Goal: Task Accomplishment & Management: Manage account settings

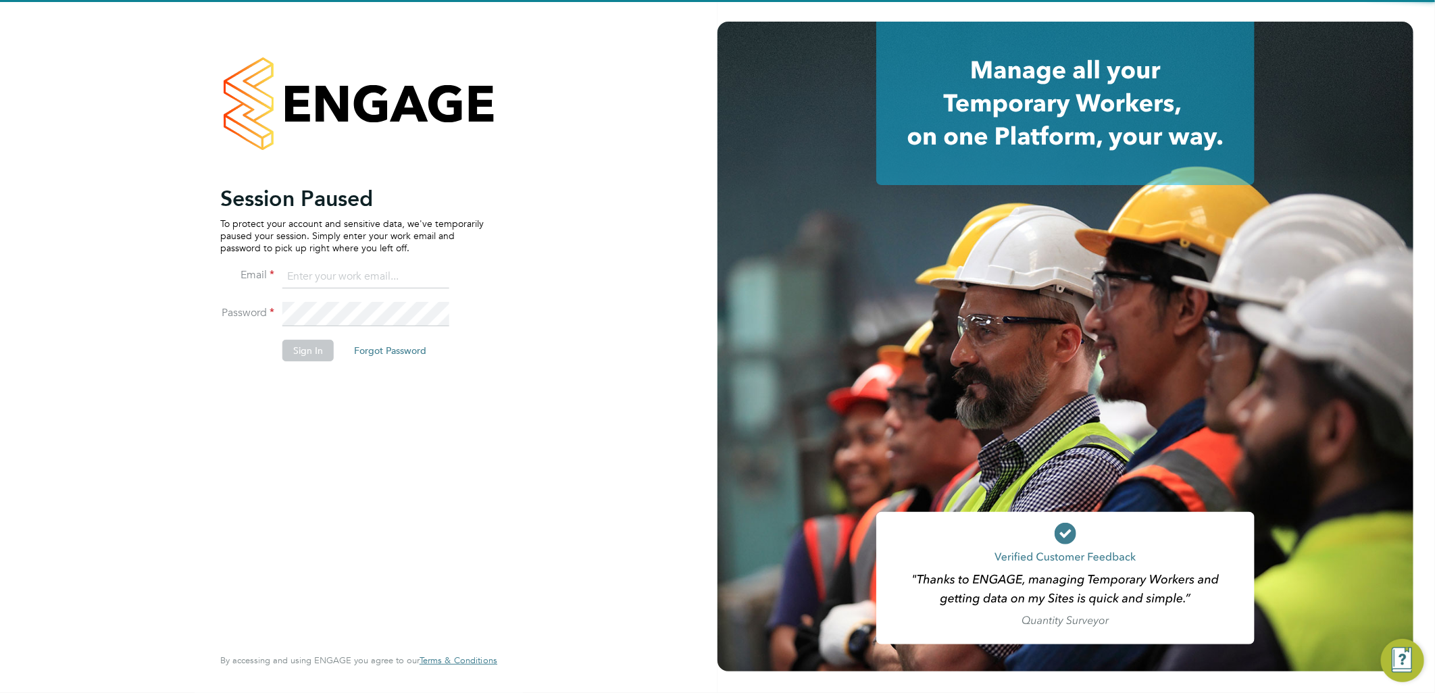
type input "silvane.darocha@vistry.co.uk"
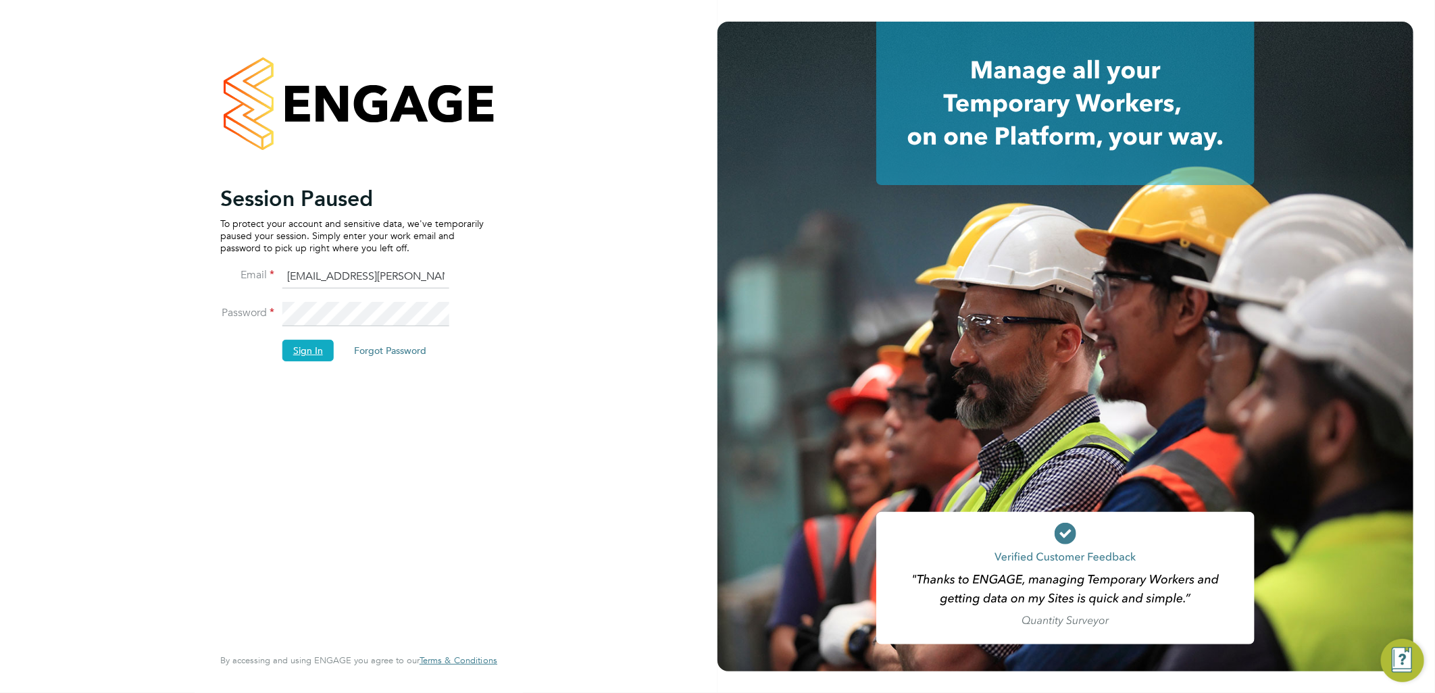
click at [316, 350] on button "Sign In" at bounding box center [307, 351] width 51 height 22
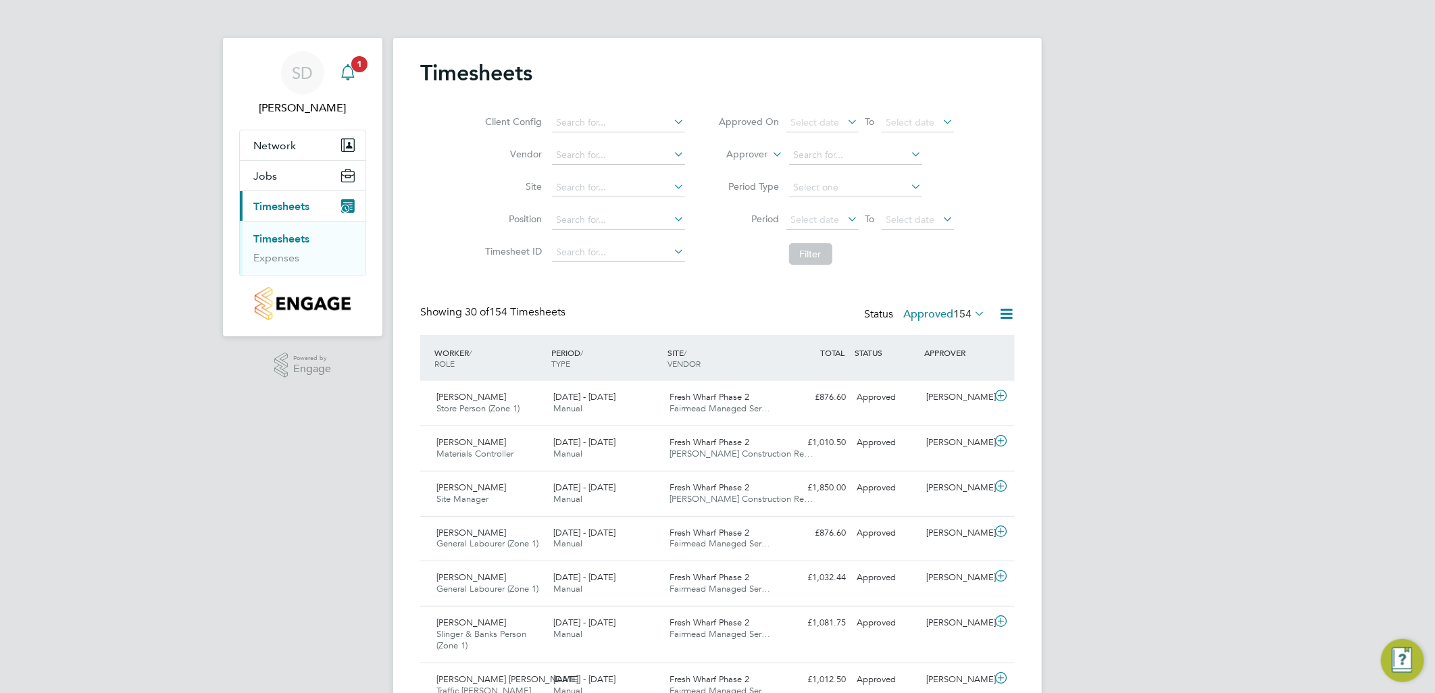
click at [349, 79] on icon "Main navigation" at bounding box center [347, 79] width 3 height 2
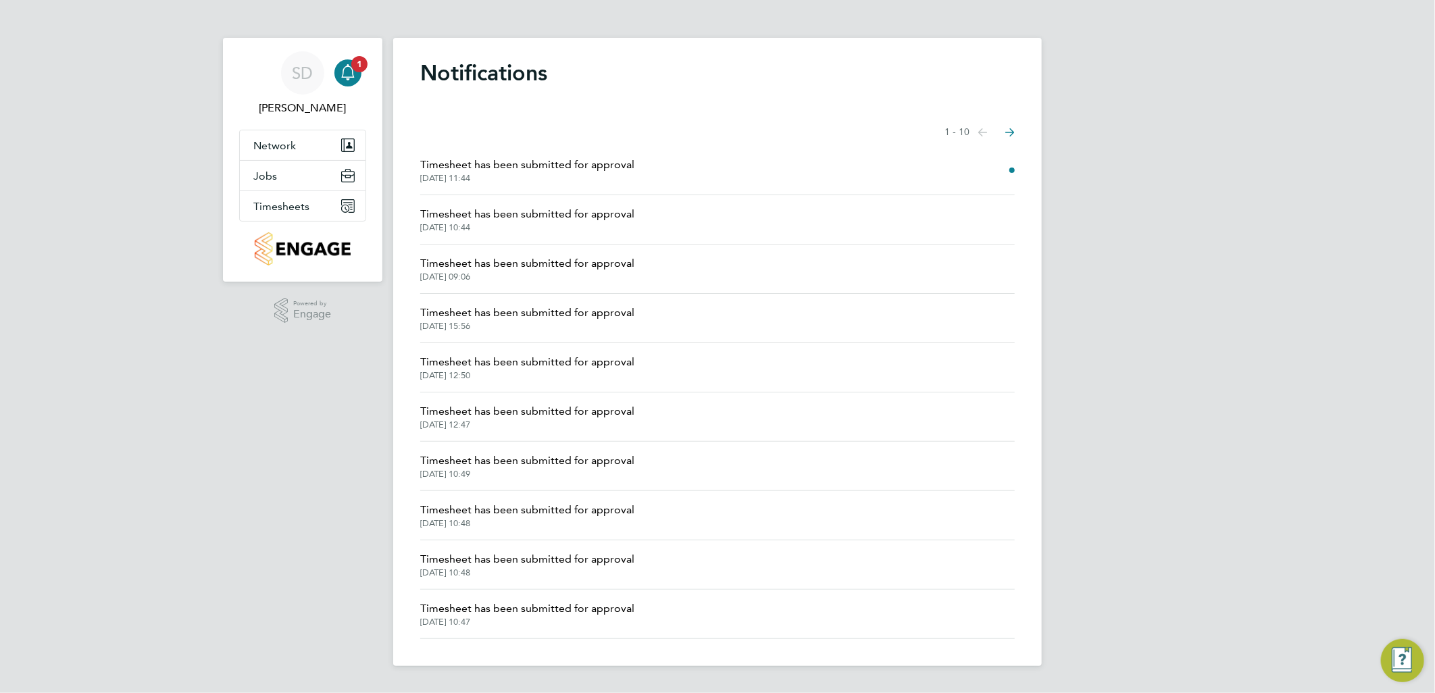
click at [549, 165] on span "Timesheet has been submitted for approval" at bounding box center [527, 165] width 214 height 16
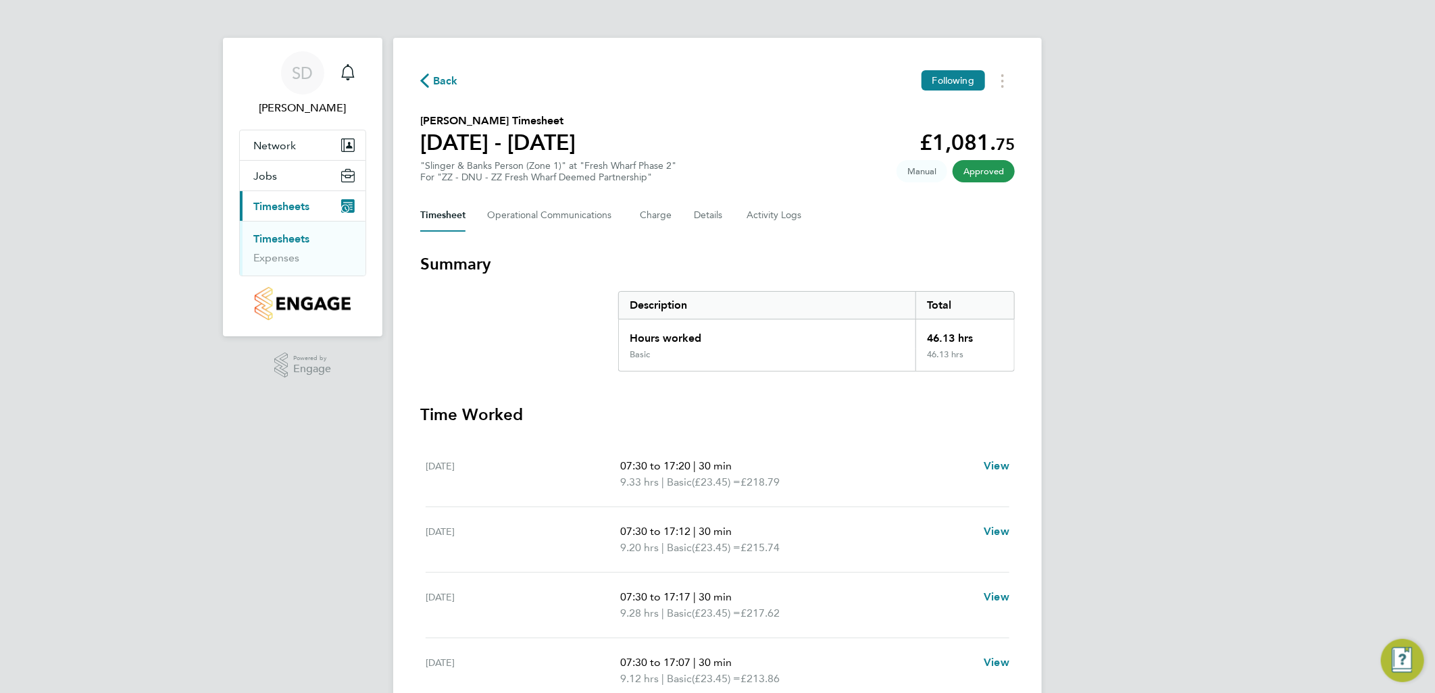
click at [294, 235] on link "Timesheets" at bounding box center [281, 238] width 56 height 13
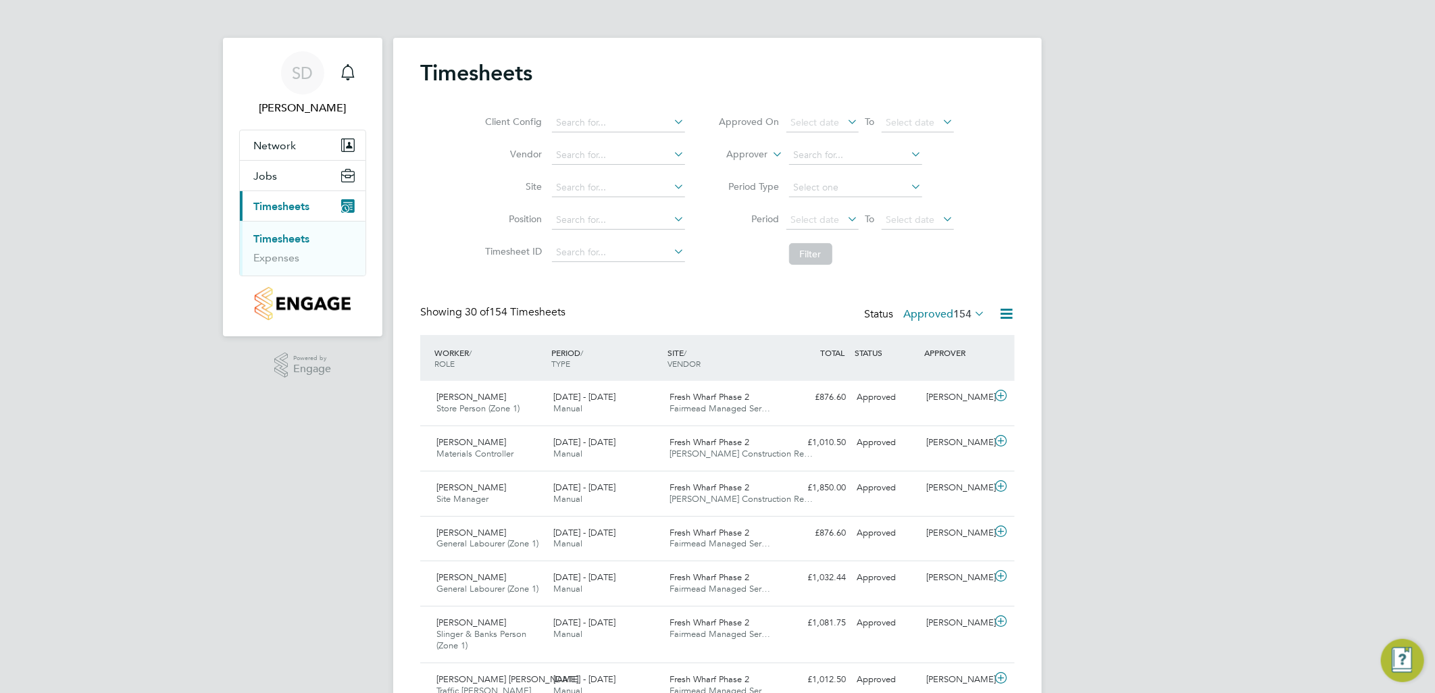
click at [972, 309] on icon at bounding box center [972, 313] width 0 height 19
click at [954, 370] on li "Submitted" at bounding box center [932, 375] width 62 height 19
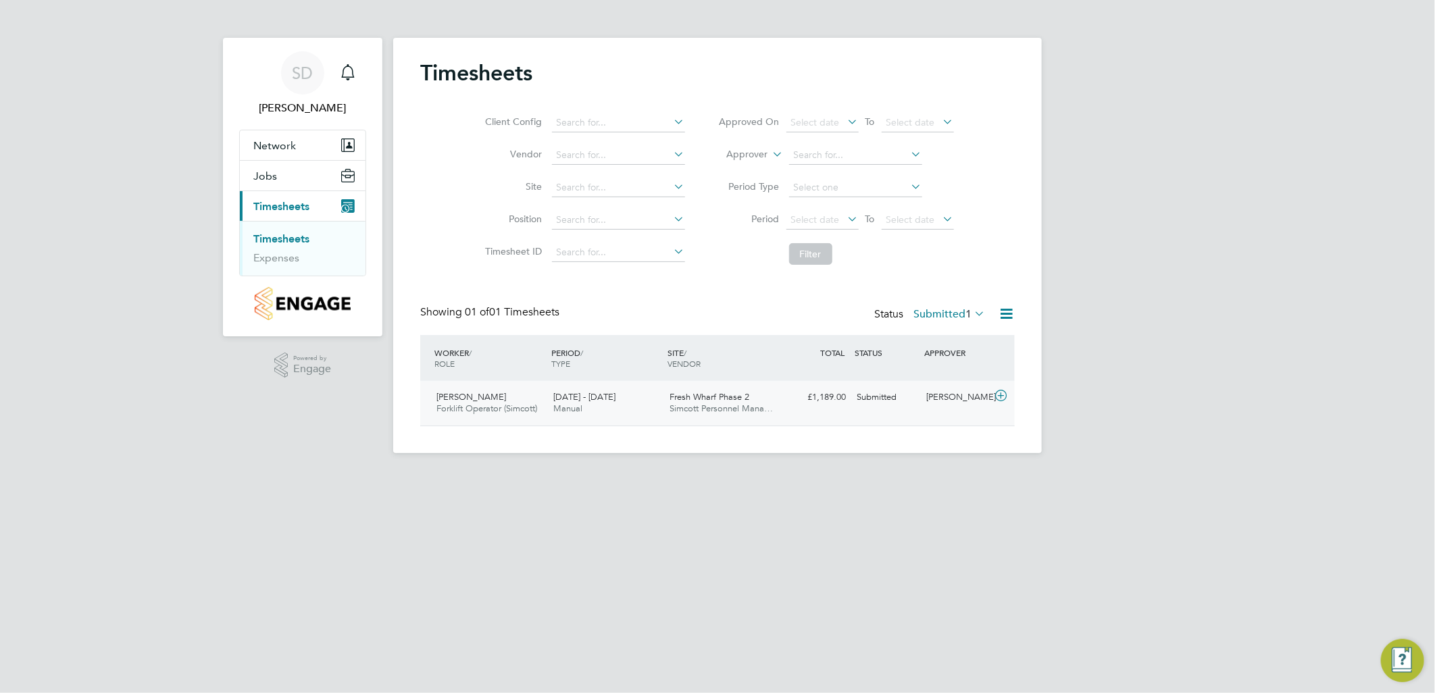
click at [710, 400] on span "Fresh Wharf Phase 2" at bounding box center [710, 396] width 80 height 11
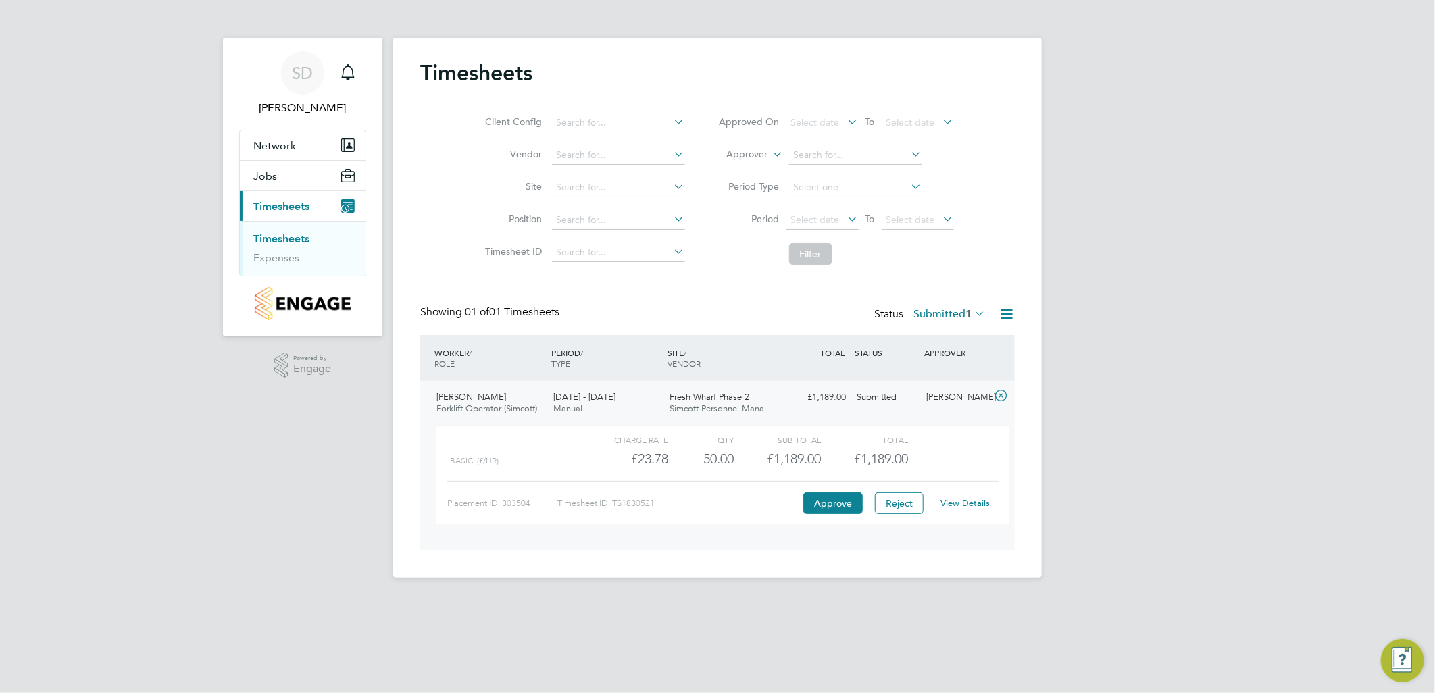
click at [972, 498] on link "View Details" at bounding box center [965, 502] width 49 height 11
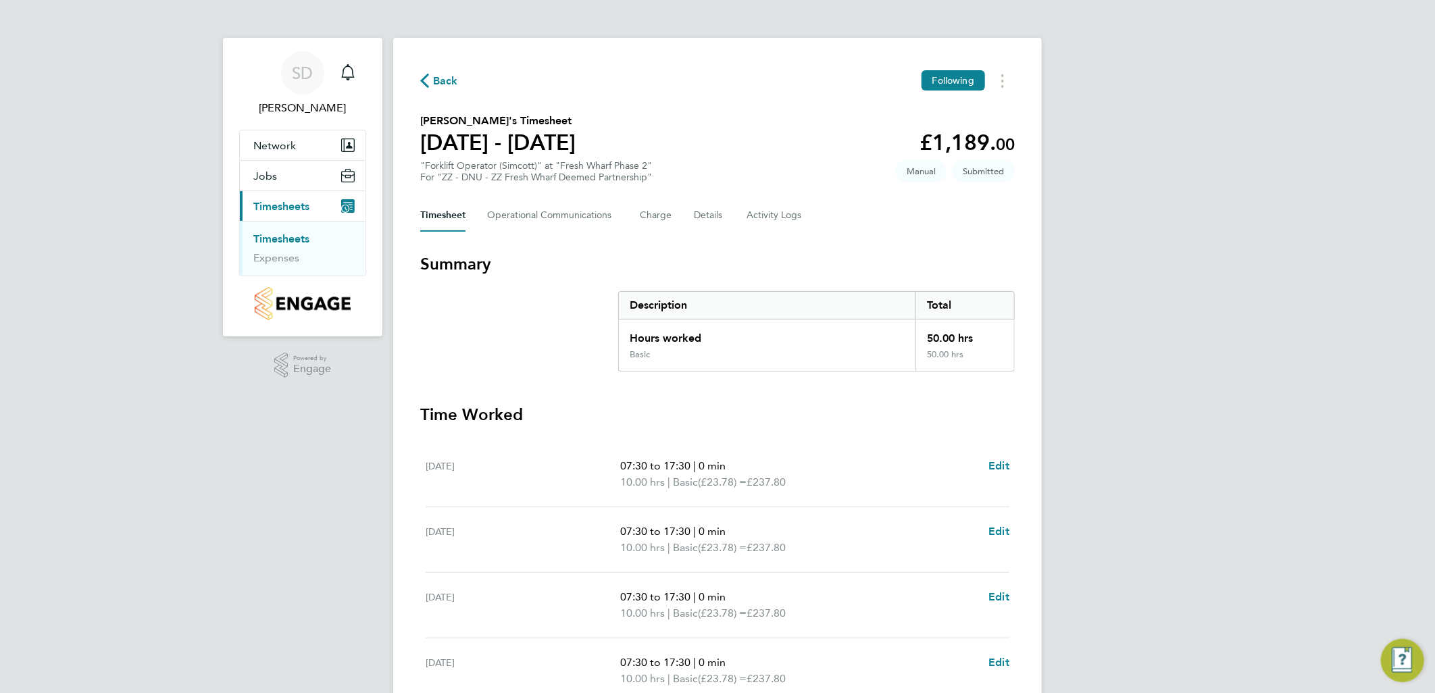
scroll to position [225, 0]
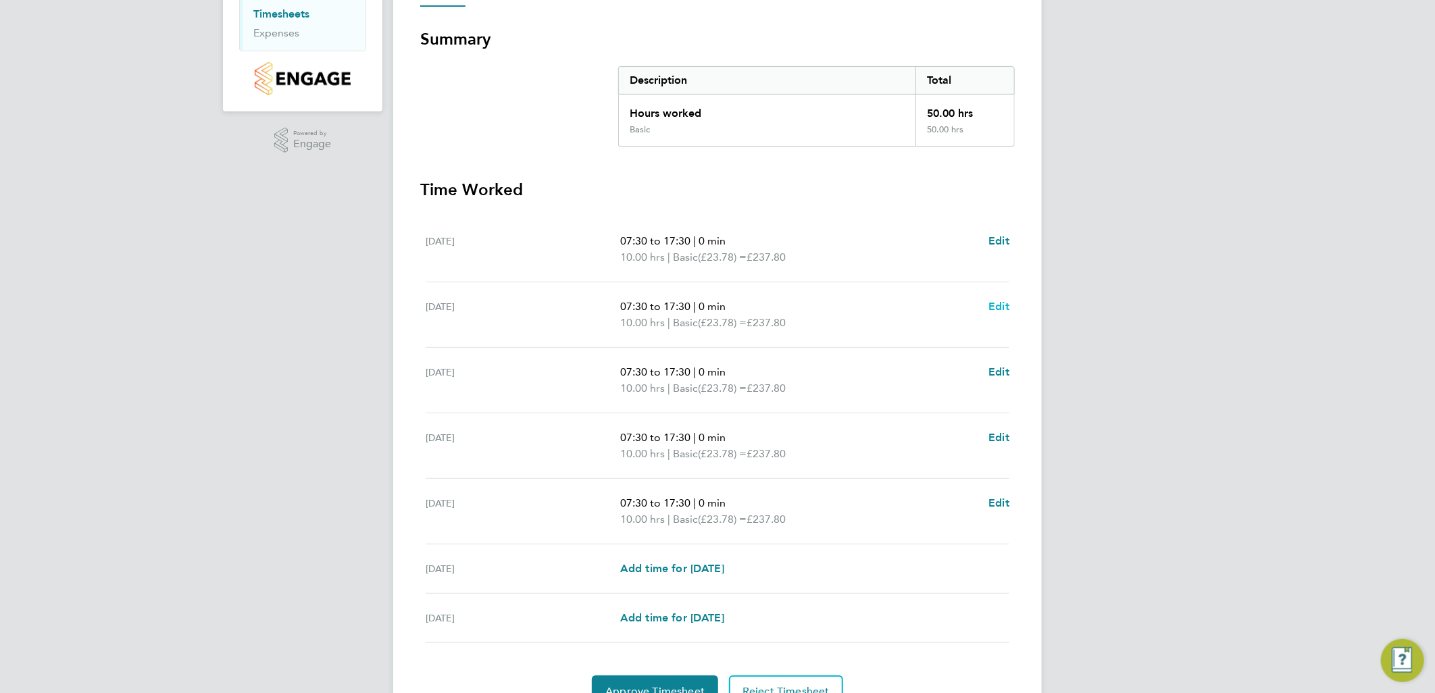
click at [1005, 305] on span "Edit" at bounding box center [999, 306] width 21 height 13
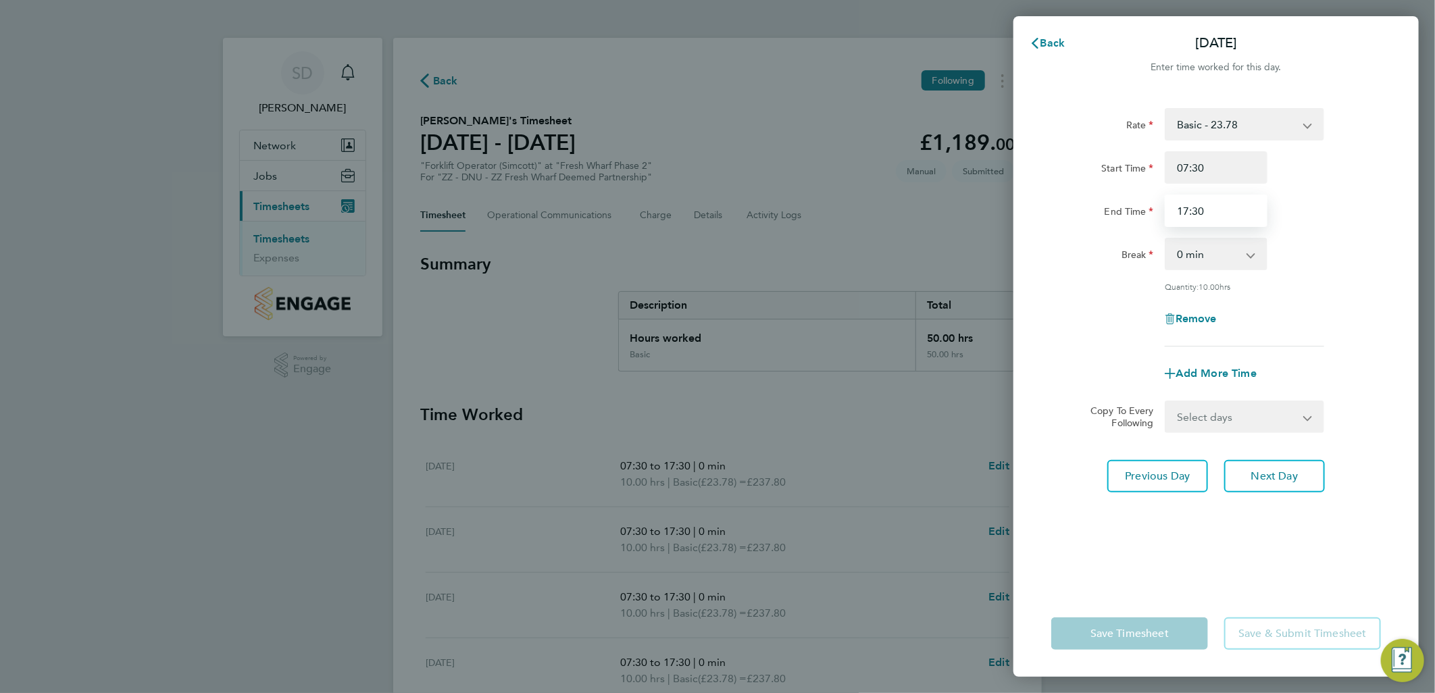
click at [1188, 210] on input "17:30" at bounding box center [1216, 211] width 103 height 32
type input "16:31"
click at [1314, 306] on div "Remove" at bounding box center [1216, 319] width 341 height 32
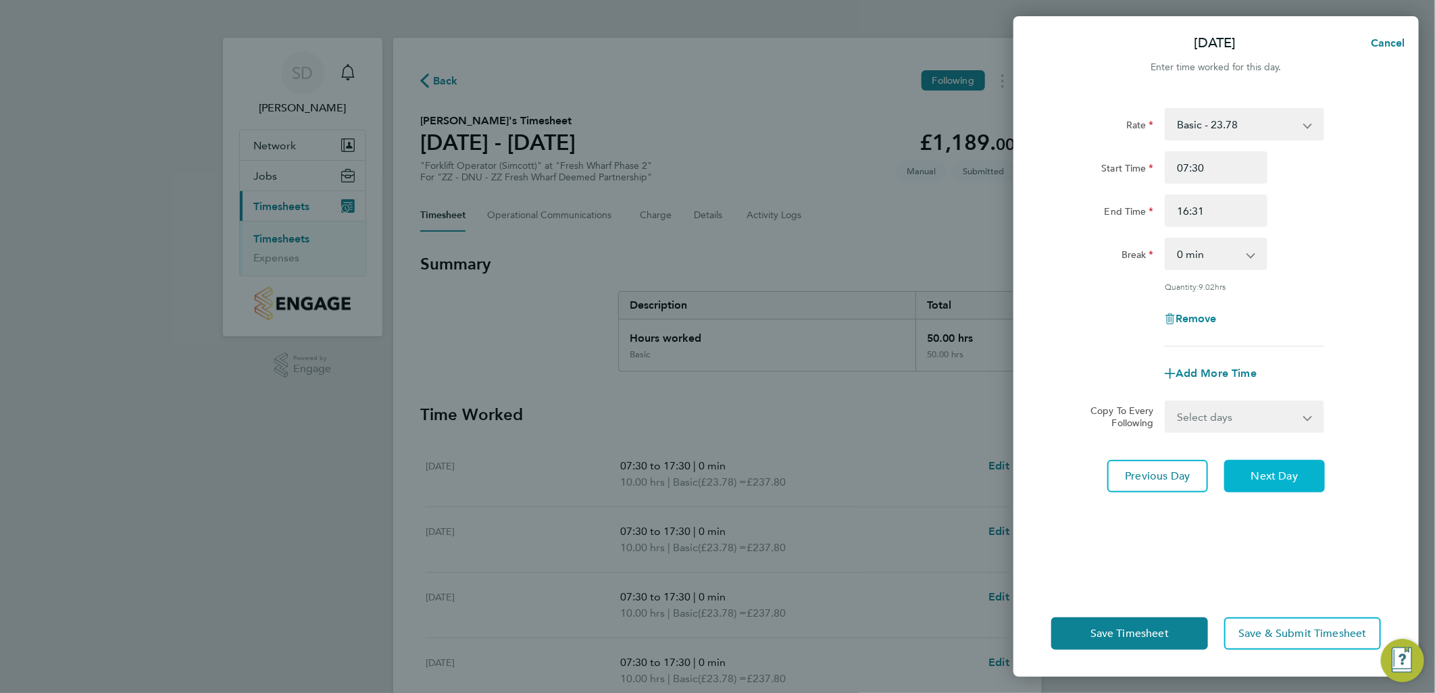
click at [1286, 482] on button "Next Day" at bounding box center [1274, 476] width 101 height 32
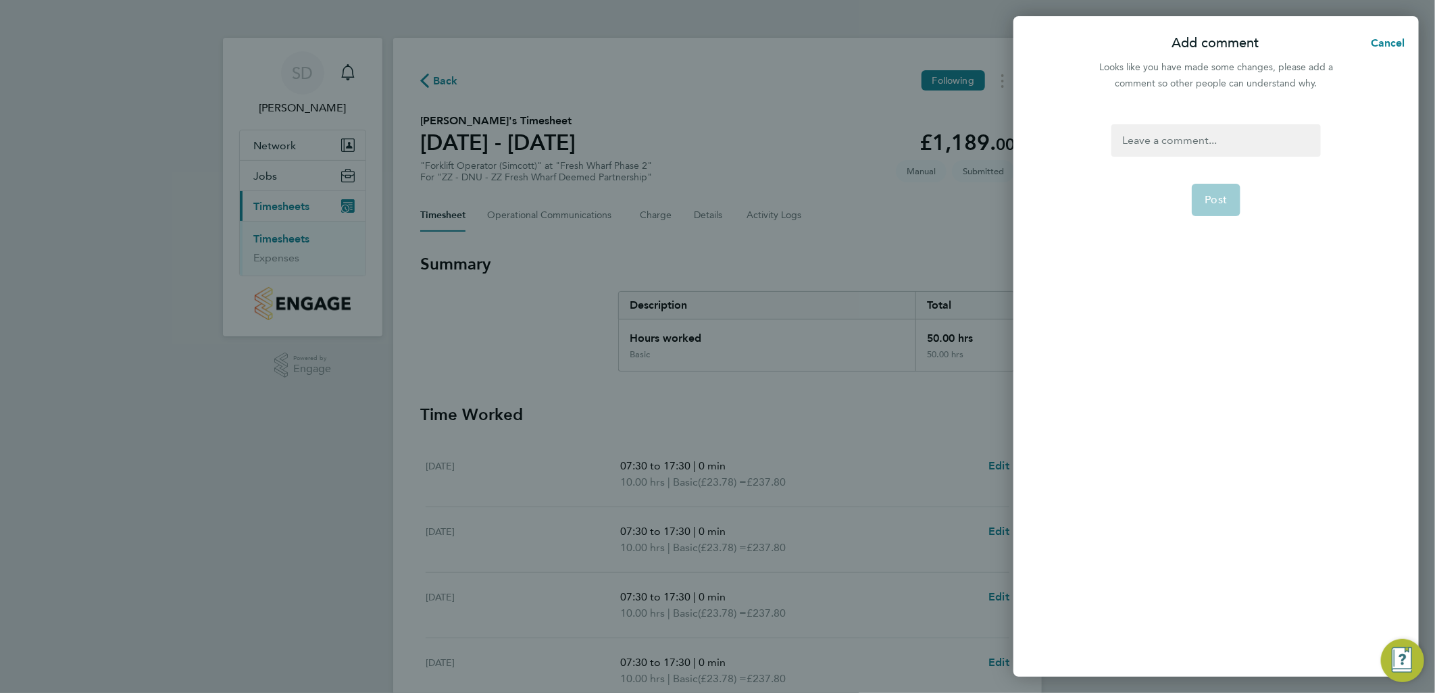
drag, startPoint x: 1131, startPoint y: 136, endPoint x: 1137, endPoint y: 147, distance: 12.7
click at [1135, 145] on div at bounding box center [1216, 140] width 209 height 32
click at [1136, 138] on div at bounding box center [1216, 140] width 209 height 32
paste div
click at [1146, 153] on div "Hours updated based on agreement and Biosite clock-out records." at bounding box center [1216, 148] width 209 height 49
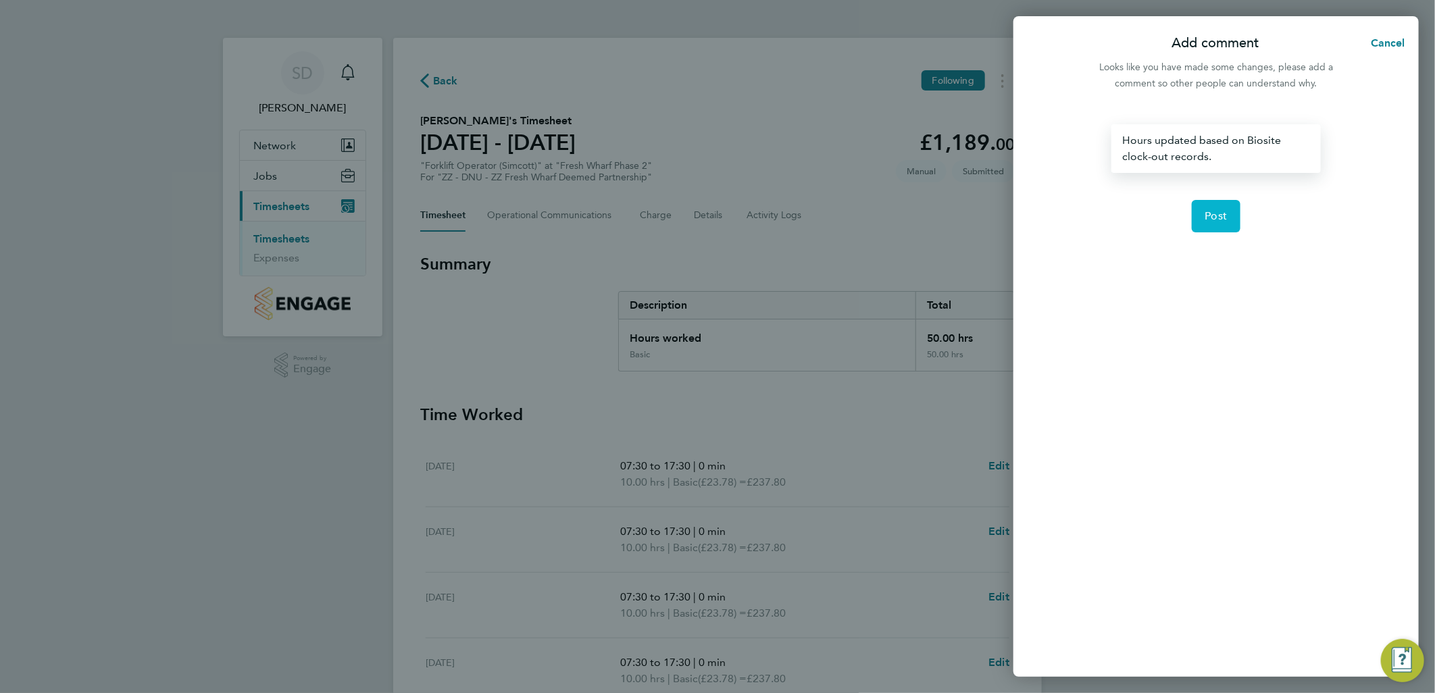
click at [1212, 214] on span "Post" at bounding box center [1217, 216] width 22 height 14
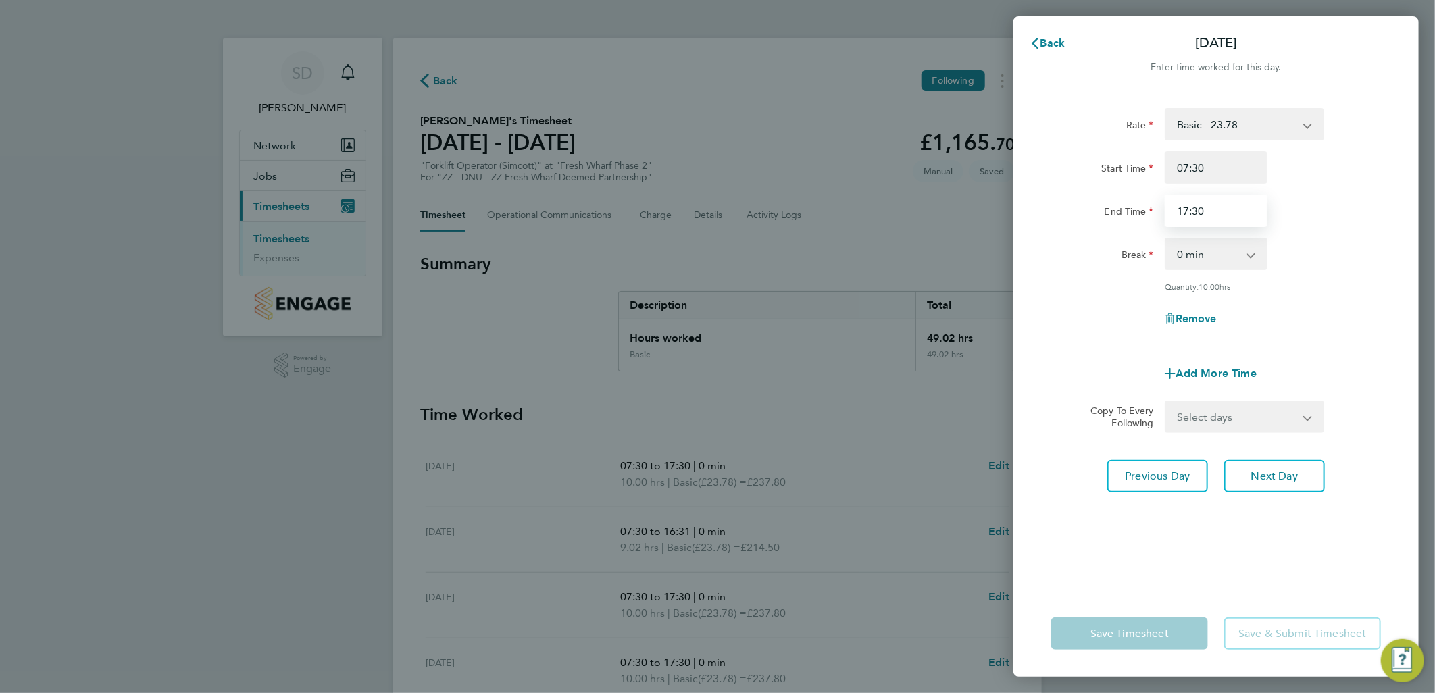
click at [1218, 209] on input "17:30" at bounding box center [1216, 211] width 103 height 32
click at [1186, 209] on input "17:30" at bounding box center [1216, 211] width 103 height 32
type input "16:32"
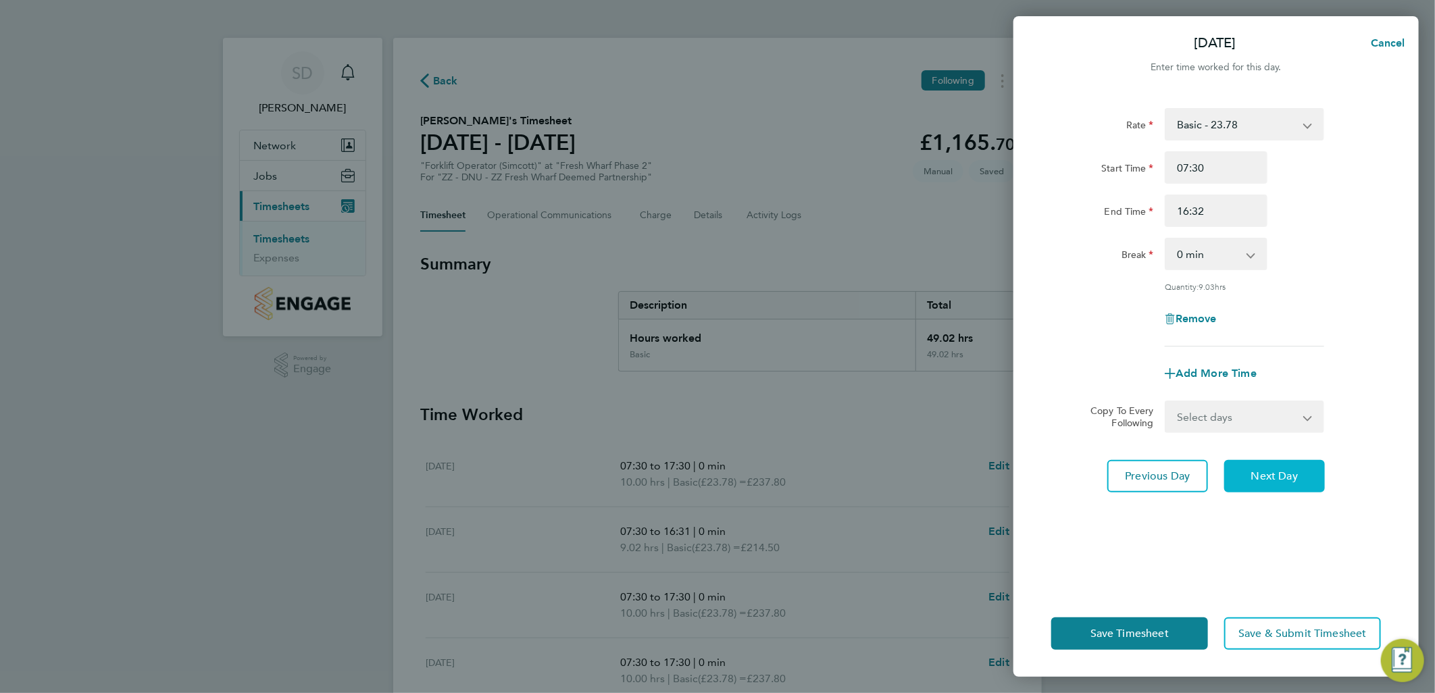
click at [1276, 481] on button "Next Day" at bounding box center [1274, 476] width 101 height 32
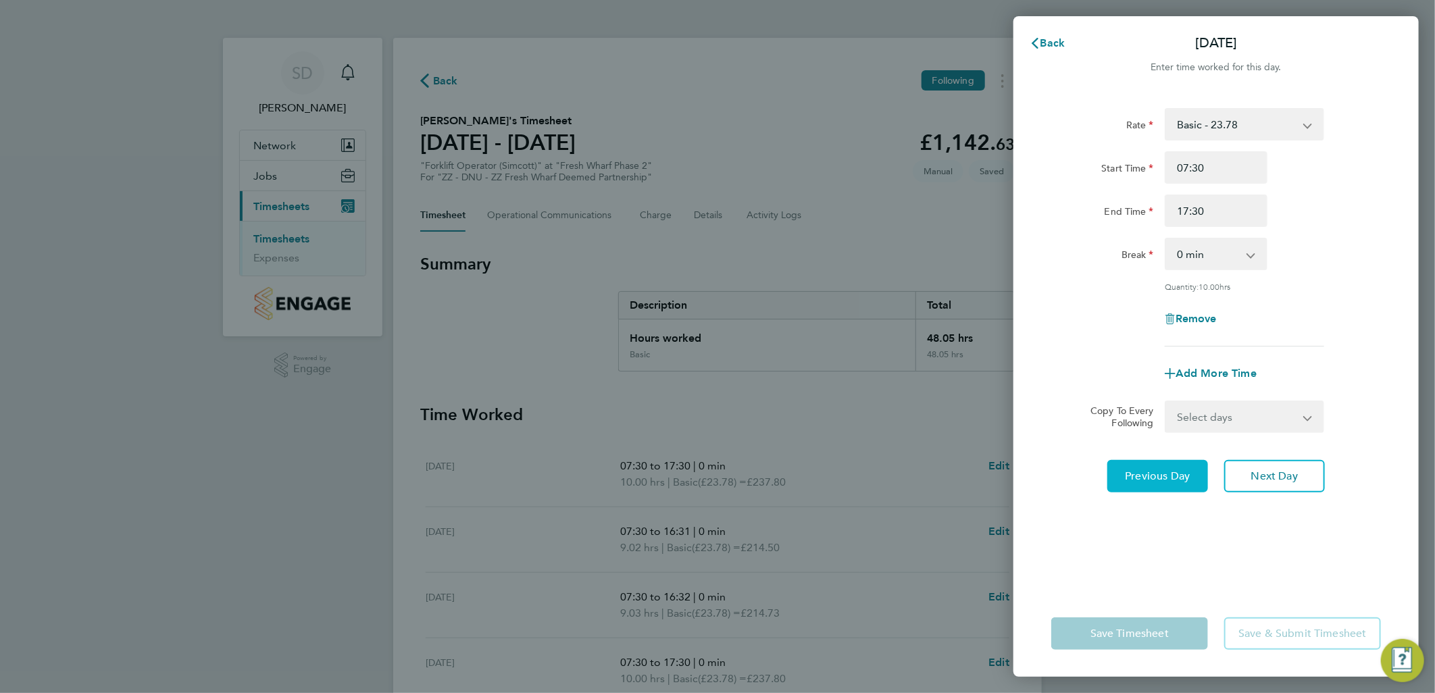
click at [1179, 480] on span "Previous Day" at bounding box center [1158, 477] width 65 height 14
click at [1261, 480] on span "Next Day" at bounding box center [1274, 477] width 47 height 14
click at [1285, 480] on span "Next Day" at bounding box center [1274, 477] width 47 height 14
click at [1187, 212] on input "17:30" at bounding box center [1216, 211] width 103 height 32
type input "16:47"
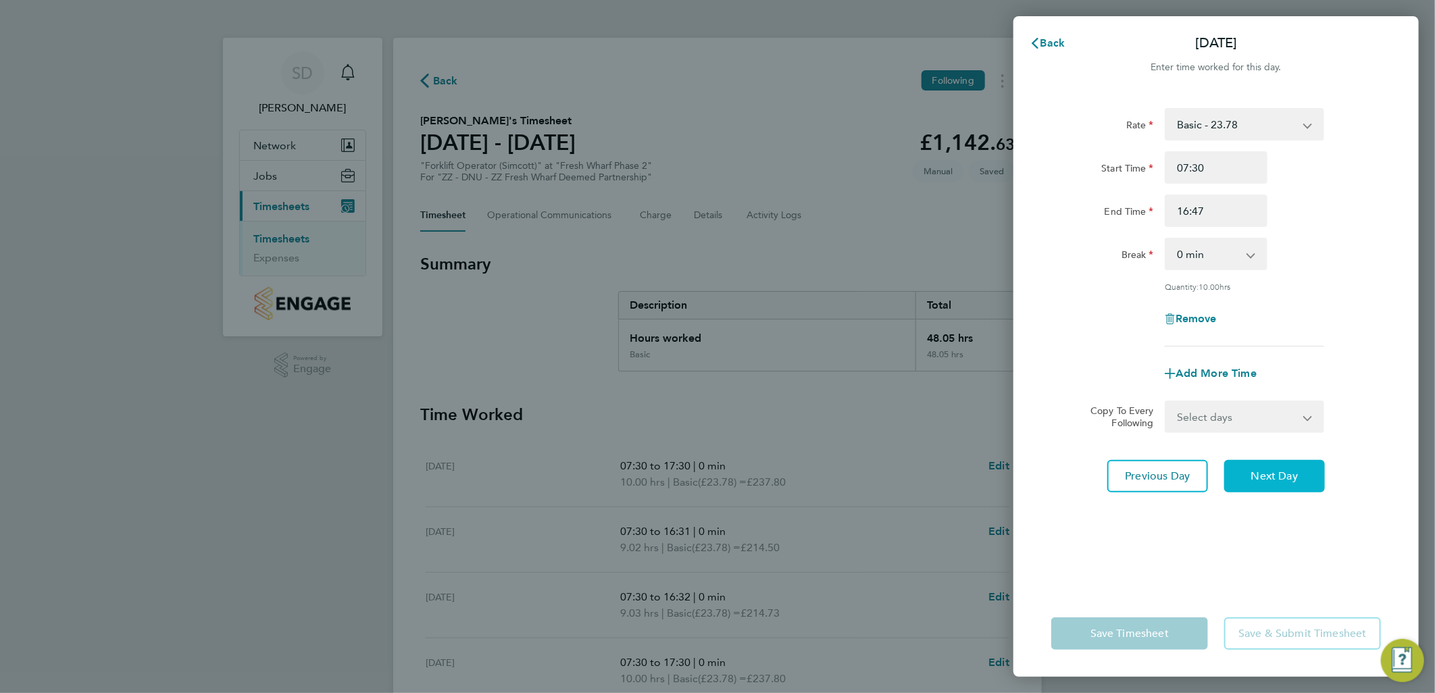
click at [1259, 471] on span "Next Day" at bounding box center [1274, 477] width 47 height 14
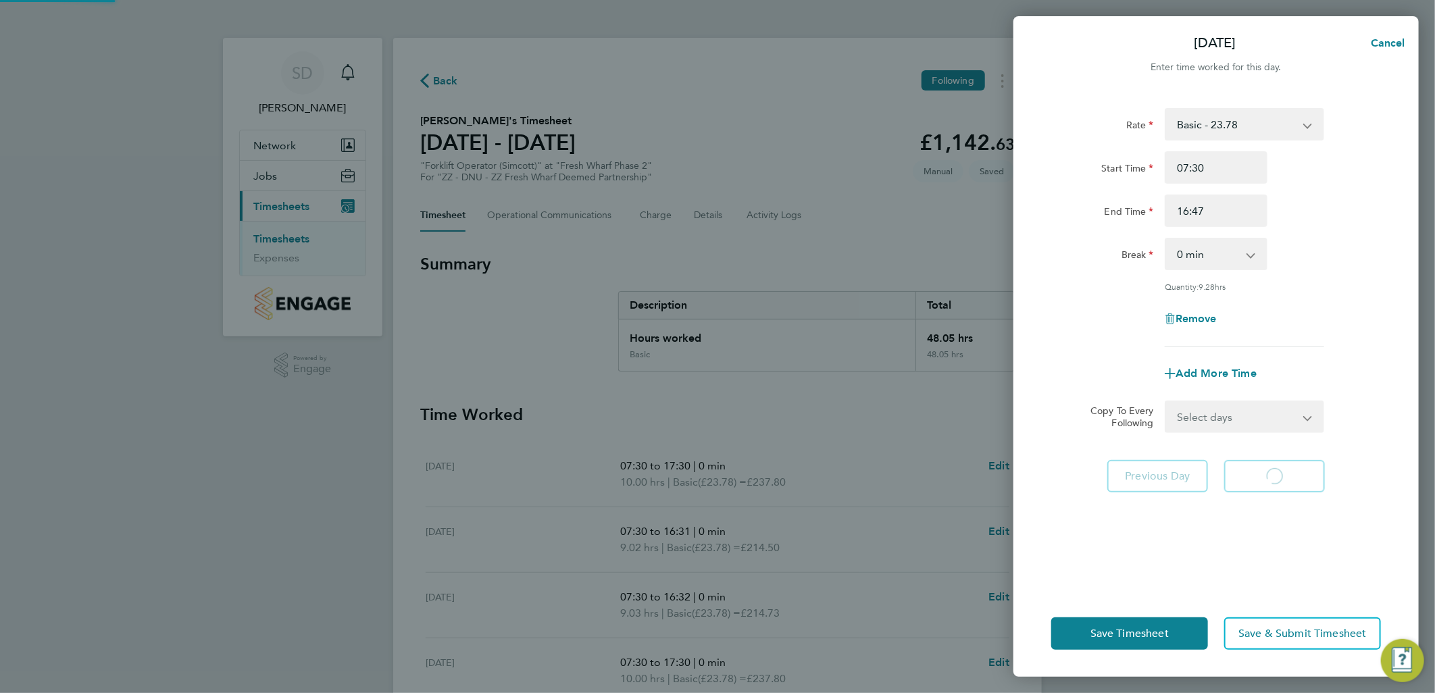
select select "30"
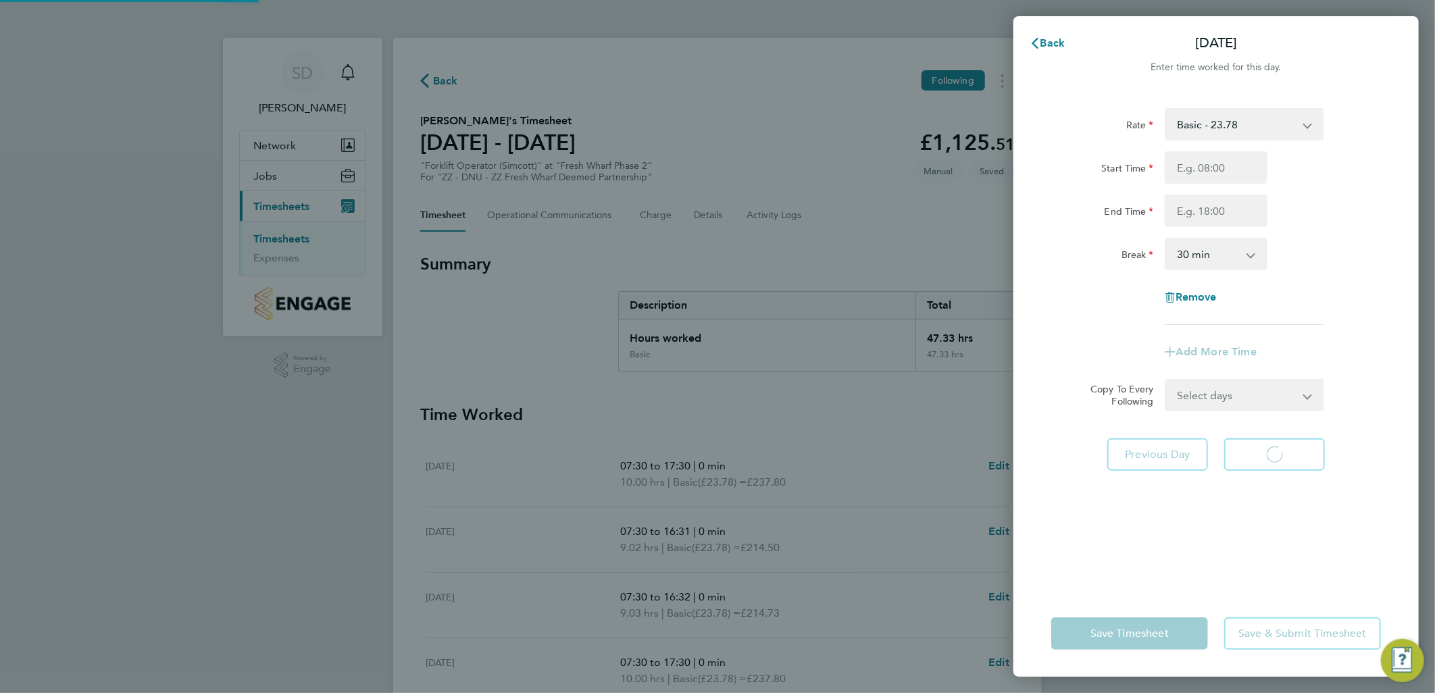
select select "30"
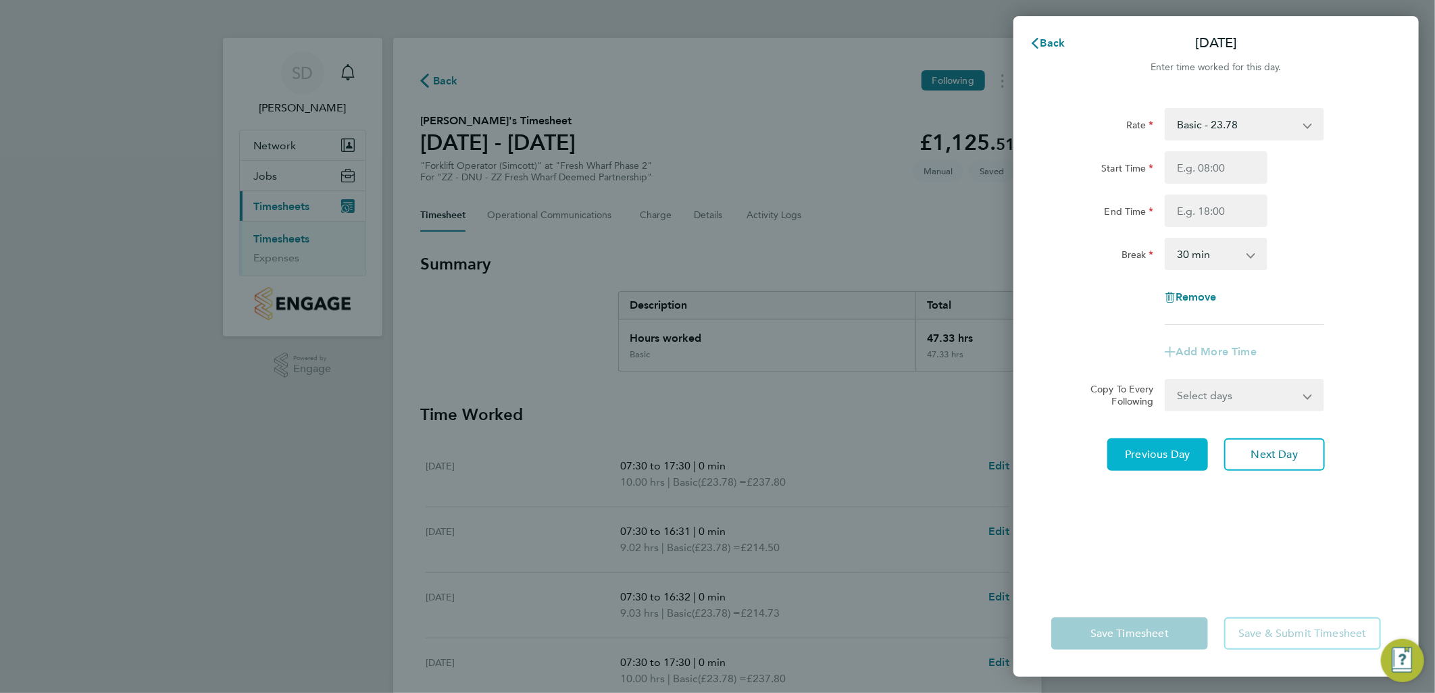
click at [1183, 461] on button "Previous Day" at bounding box center [1158, 455] width 101 height 32
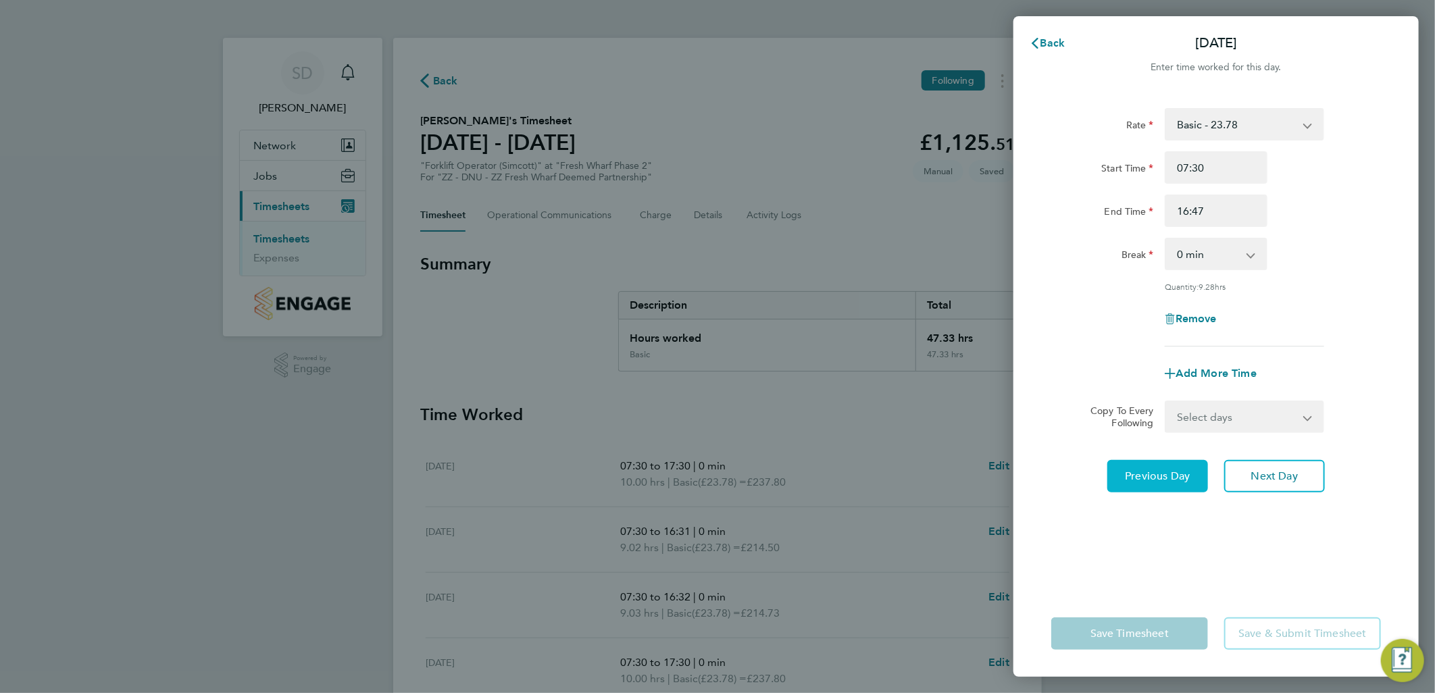
click at [1183, 461] on button "Previous Day" at bounding box center [1158, 476] width 101 height 32
click at [1187, 210] on input "17:30" at bounding box center [1216, 211] width 103 height 32
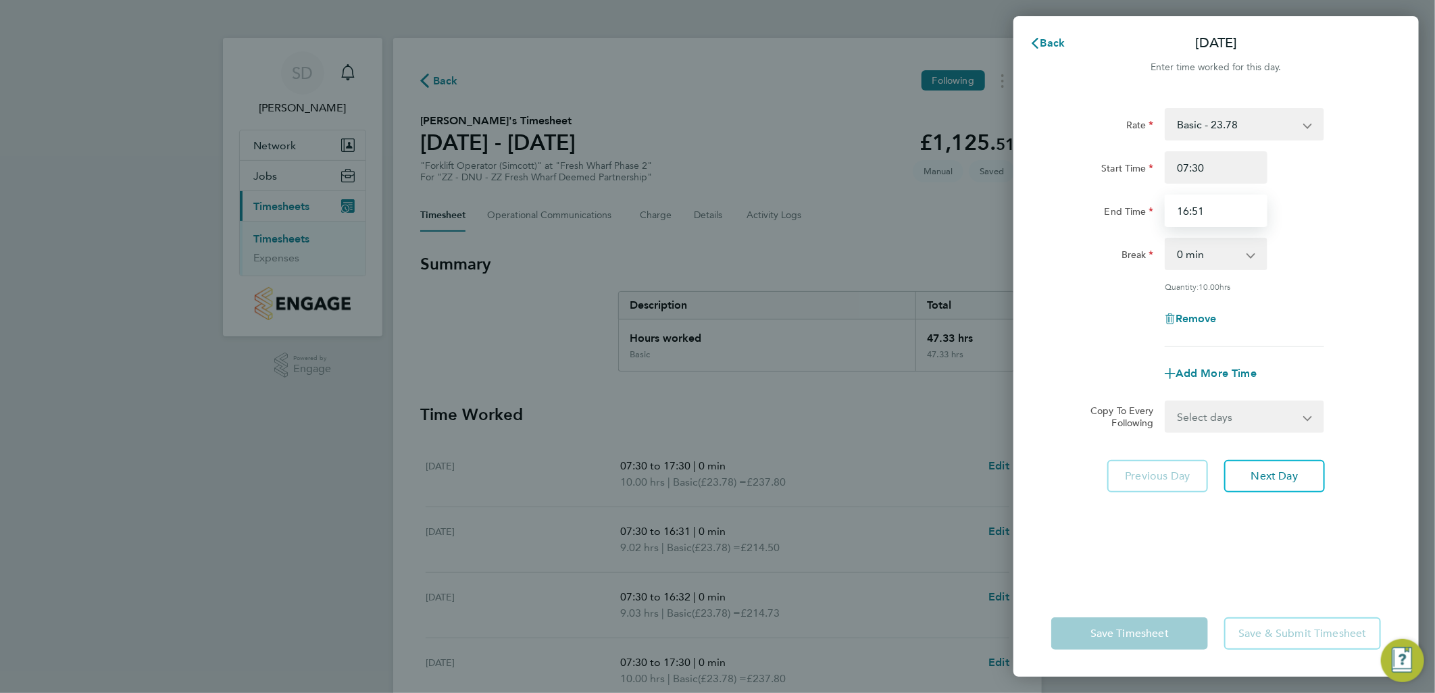
type input "16:51"
click at [1295, 307] on div "Remove" at bounding box center [1216, 319] width 341 height 32
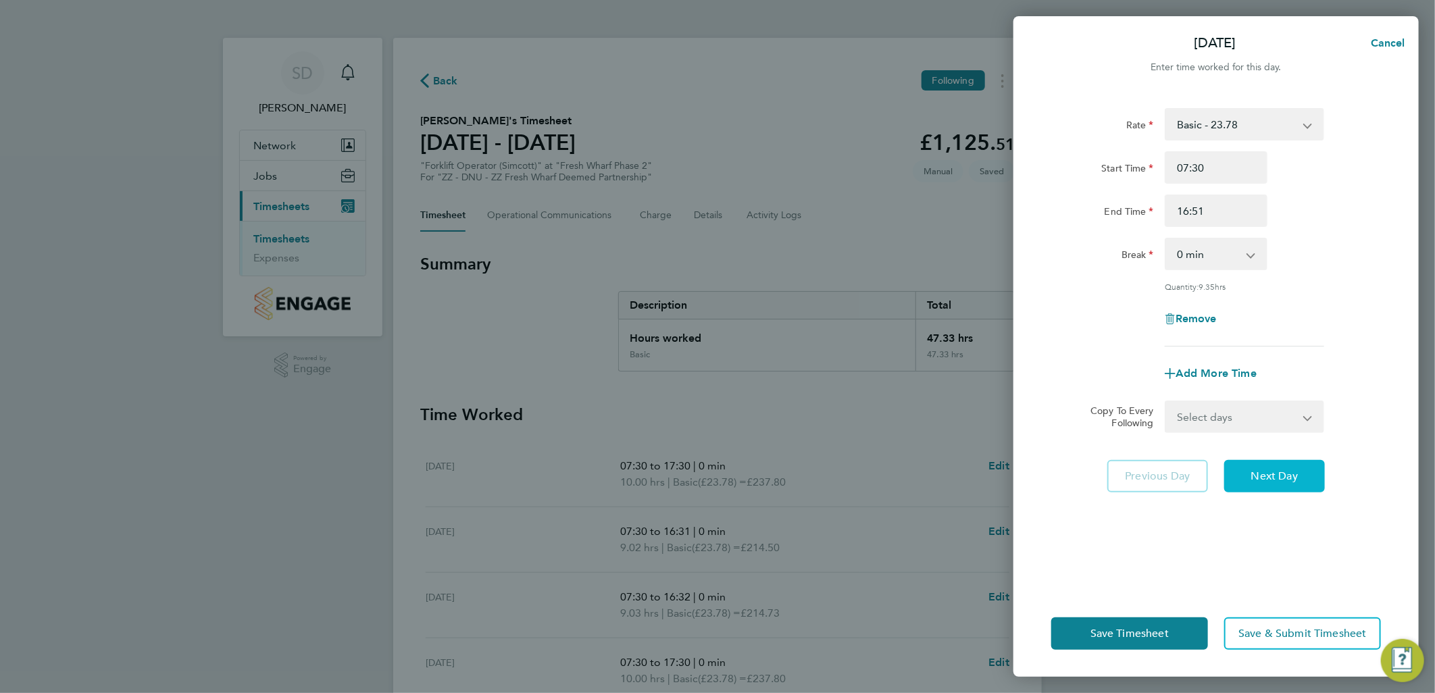
click at [1288, 476] on span "Next Day" at bounding box center [1274, 477] width 47 height 14
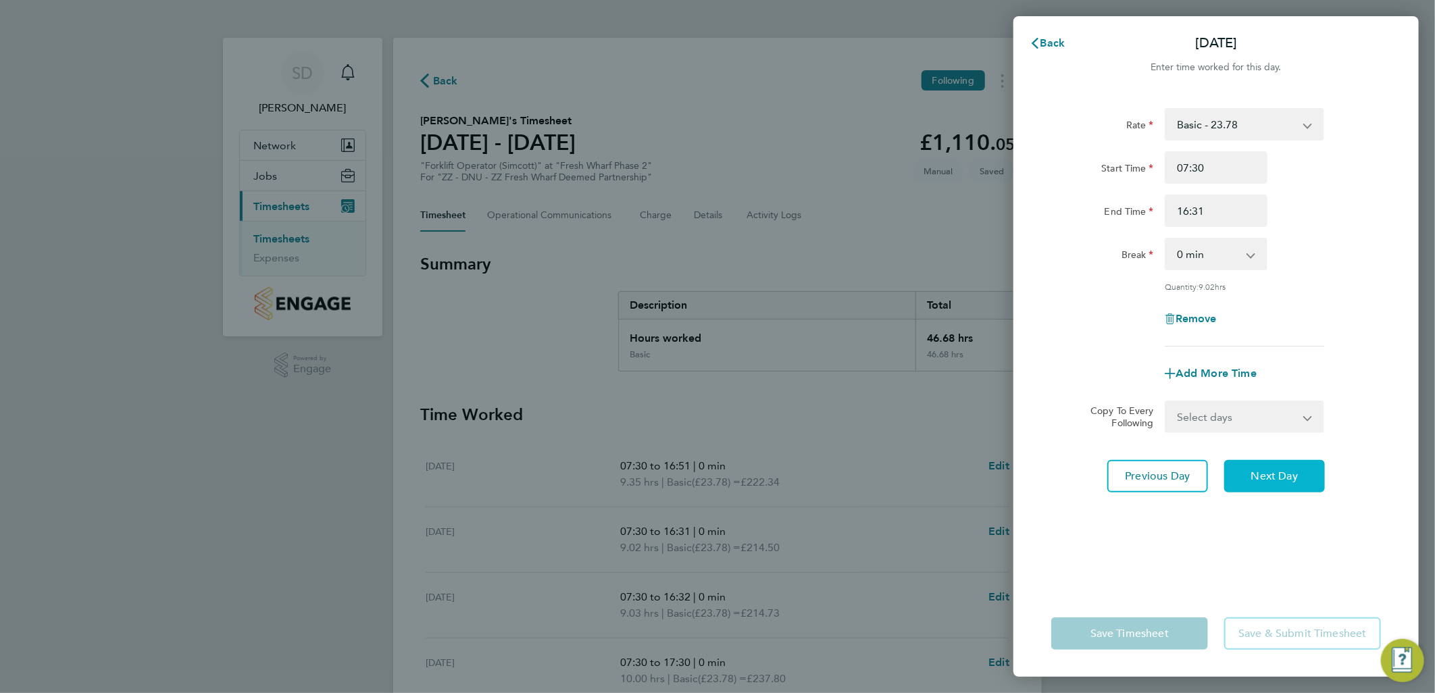
click at [1286, 474] on span "Next Day" at bounding box center [1274, 477] width 47 height 14
click at [1188, 210] on input "17:30" at bounding box center [1216, 211] width 103 height 32
type input "16:51"
click at [1305, 484] on button "Next Day" at bounding box center [1274, 476] width 101 height 32
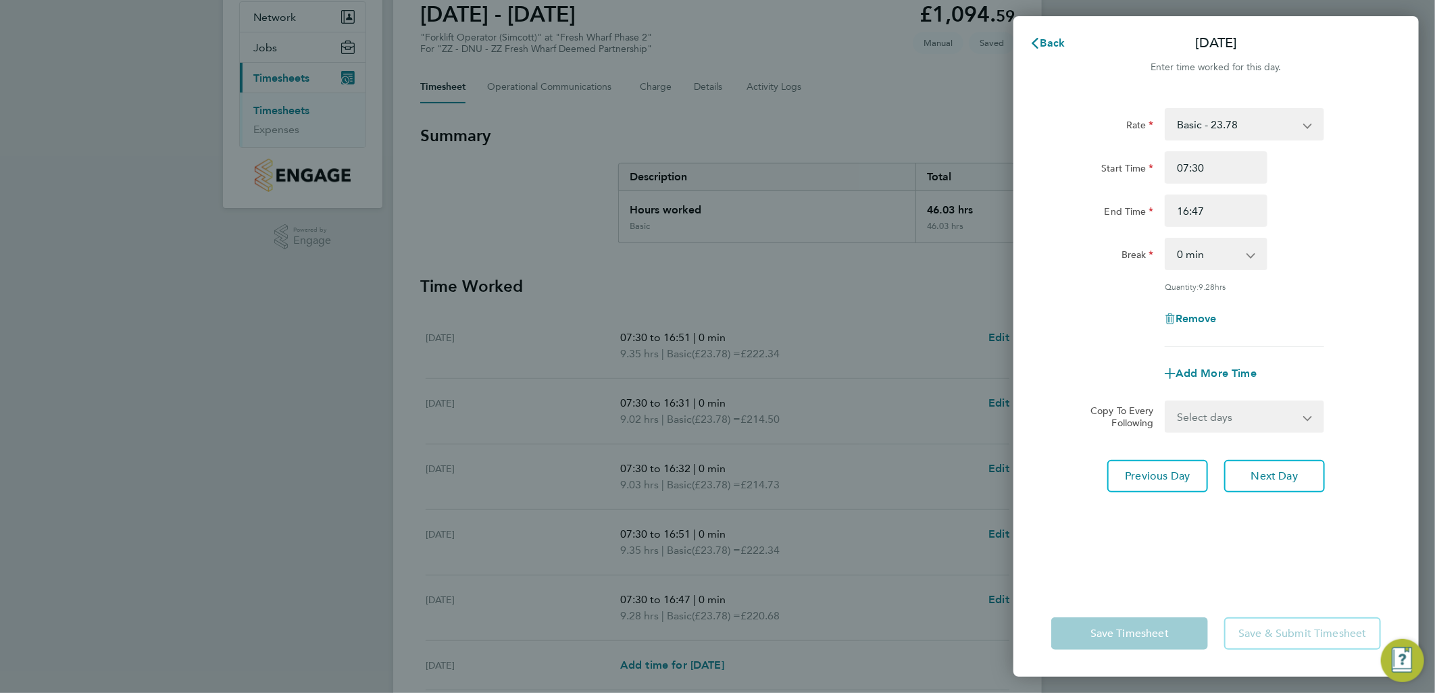
scroll to position [150, 0]
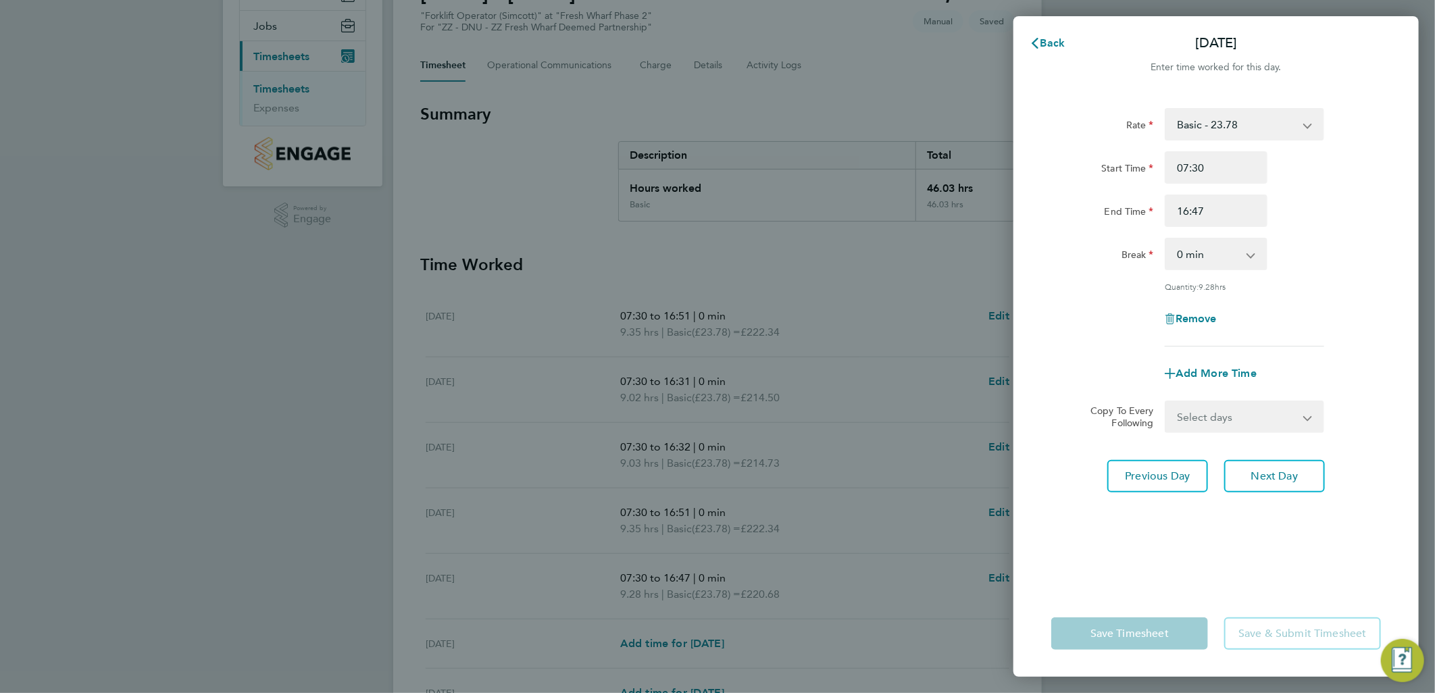
click at [1255, 578] on div "Rate Basic - 23.78 Start Time 07:30 End Time 16:47 Break 0 min 15 min 30 min 45…" at bounding box center [1216, 341] width 405 height 499
click at [970, 57] on div "Back [DATE] Enter time worked for this day. Rate Basic - 23.78 Start Time 07:30…" at bounding box center [717, 346] width 1435 height 693
click at [1053, 36] on span "Back" at bounding box center [1053, 42] width 25 height 13
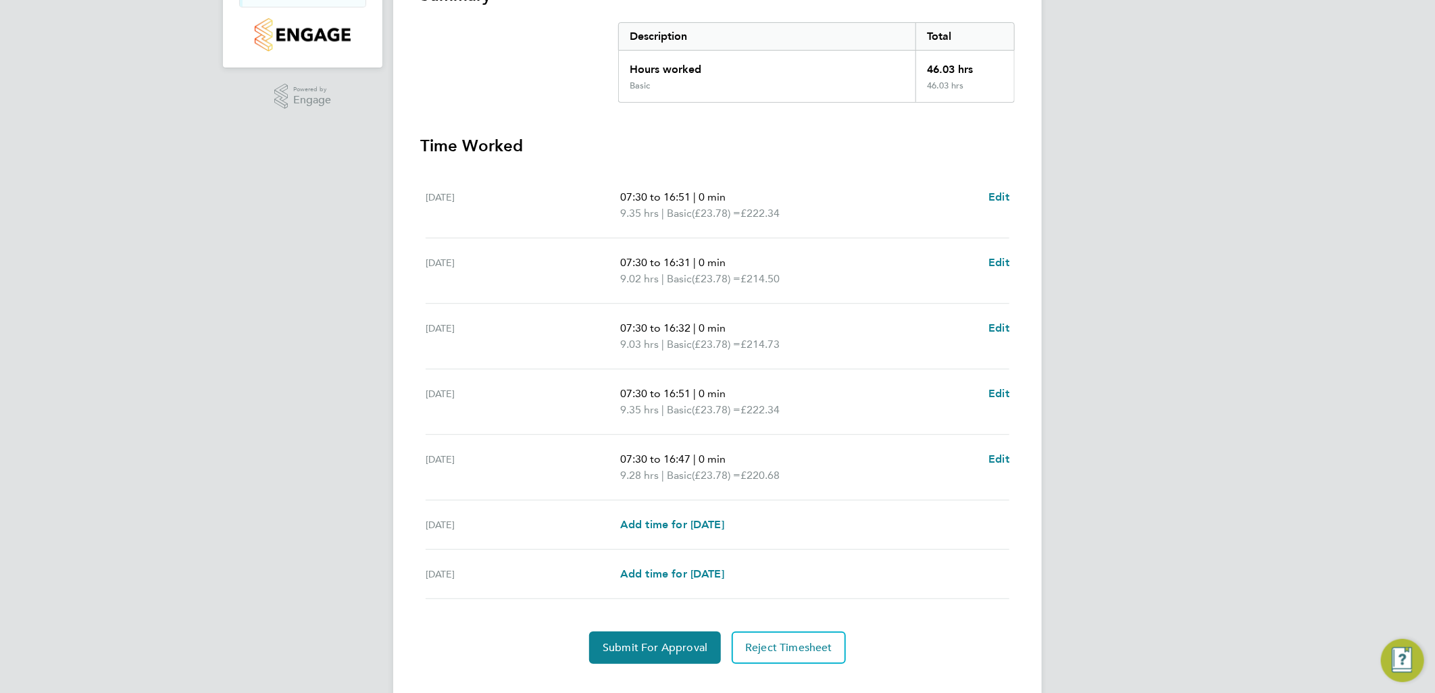
scroll to position [292, 0]
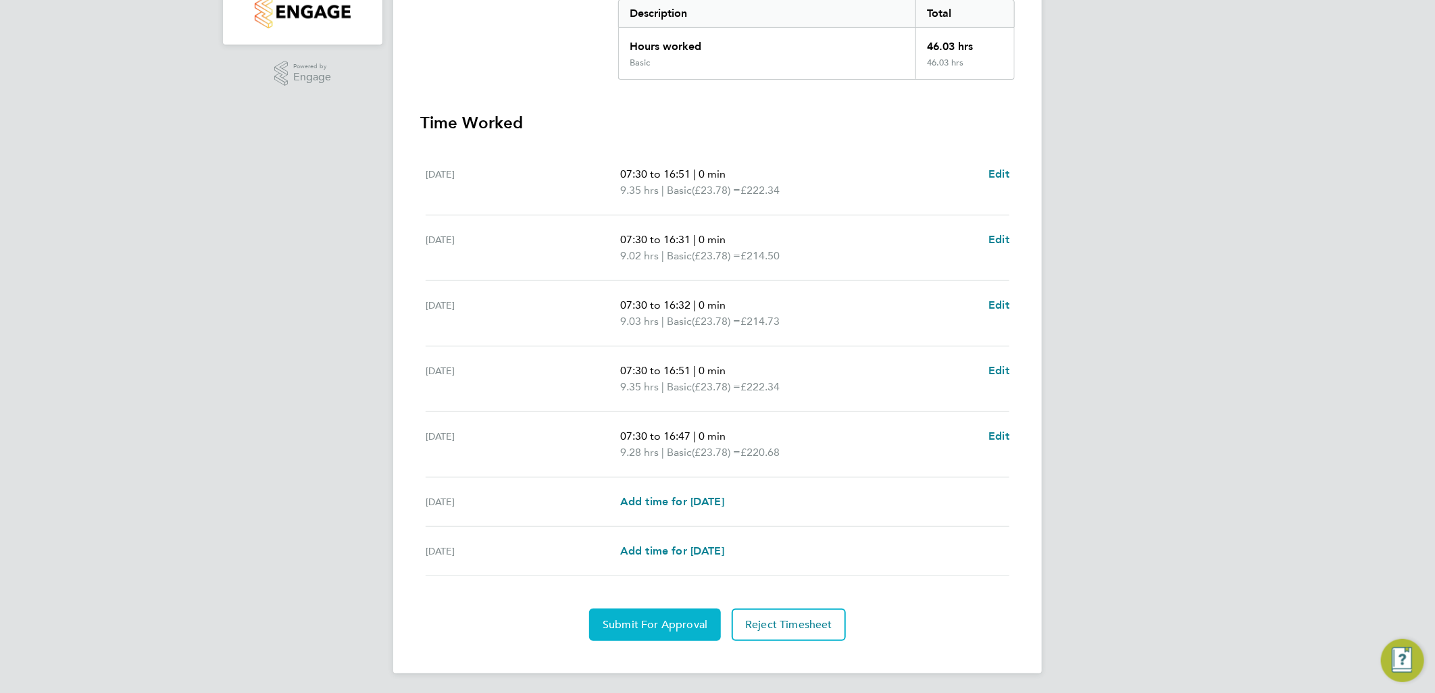
click at [660, 624] on span "Submit For Approval" at bounding box center [655, 625] width 105 height 14
click at [672, 618] on span "Approve Timesheet" at bounding box center [654, 625] width 99 height 14
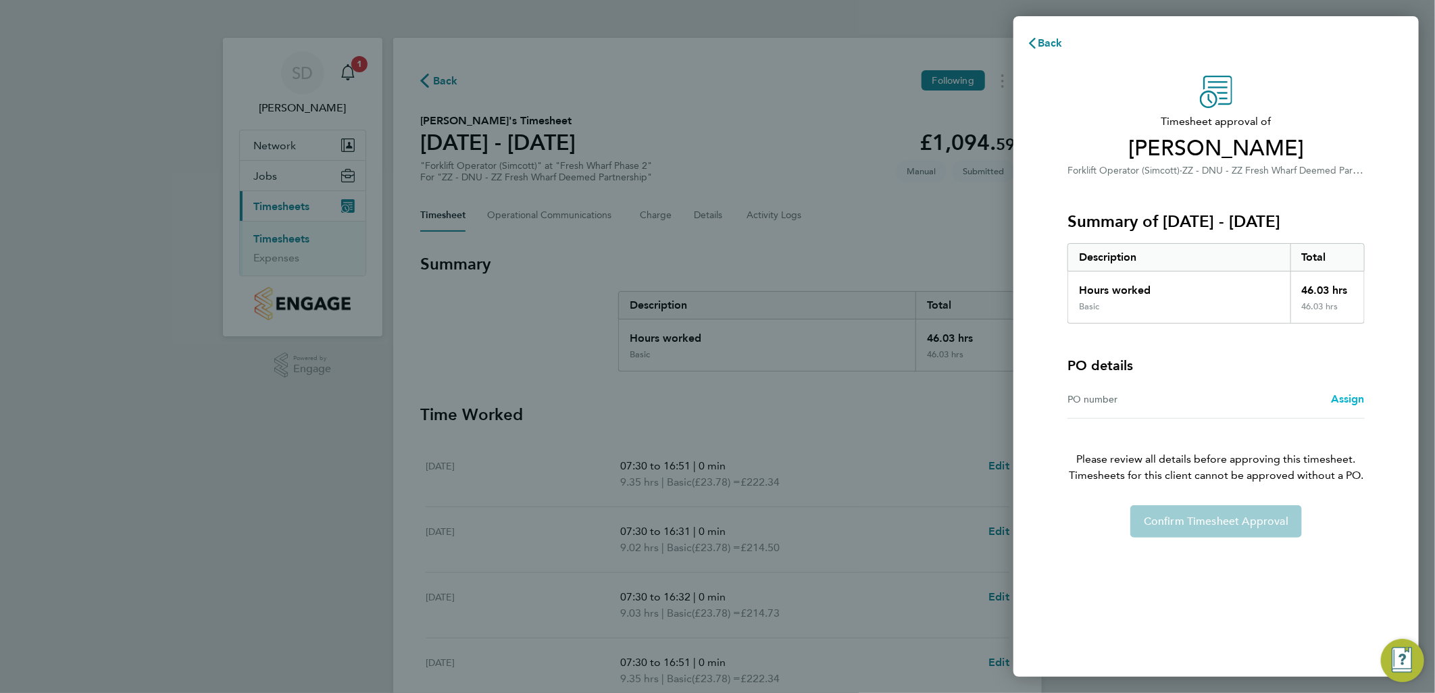
click at [1338, 395] on span "Assign" at bounding box center [1348, 399] width 34 height 13
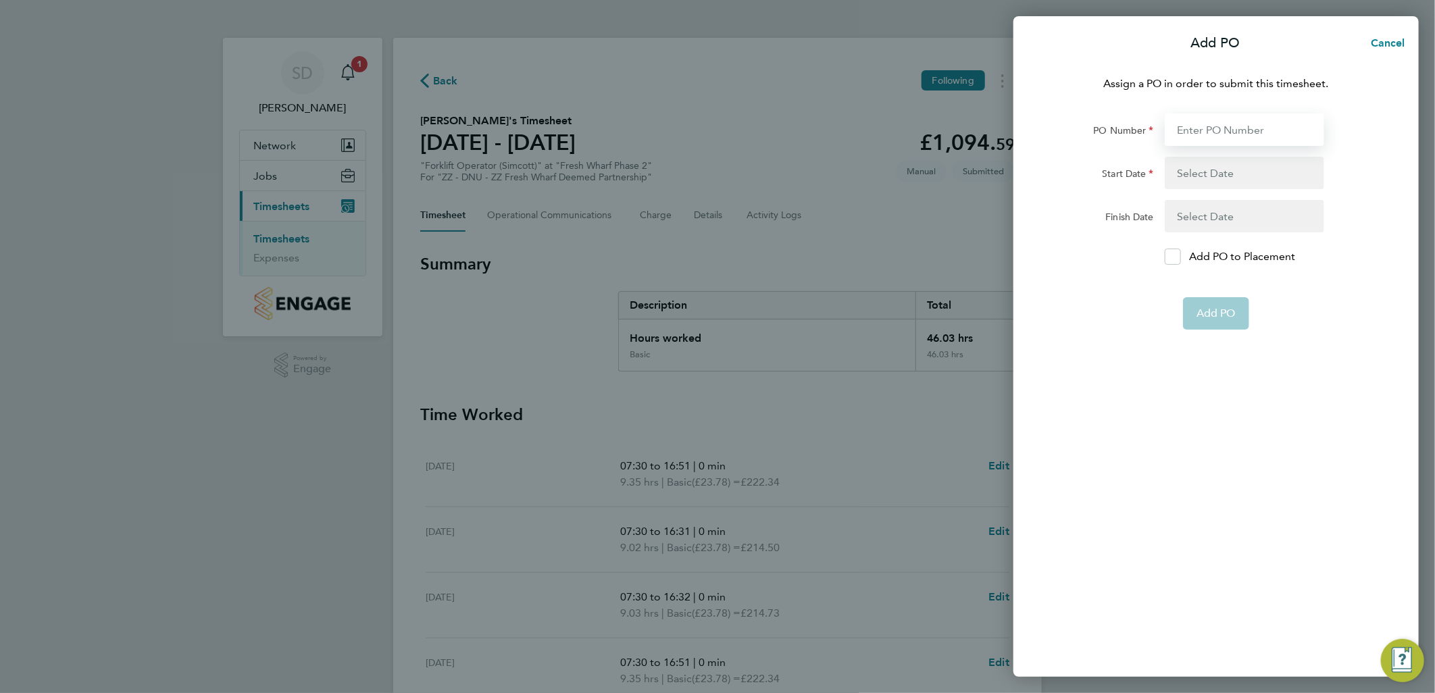
click at [1231, 132] on input "PO Number" at bounding box center [1244, 130] width 159 height 32
type input "H68087a"
click at [1212, 167] on button "button" at bounding box center [1244, 173] width 159 height 32
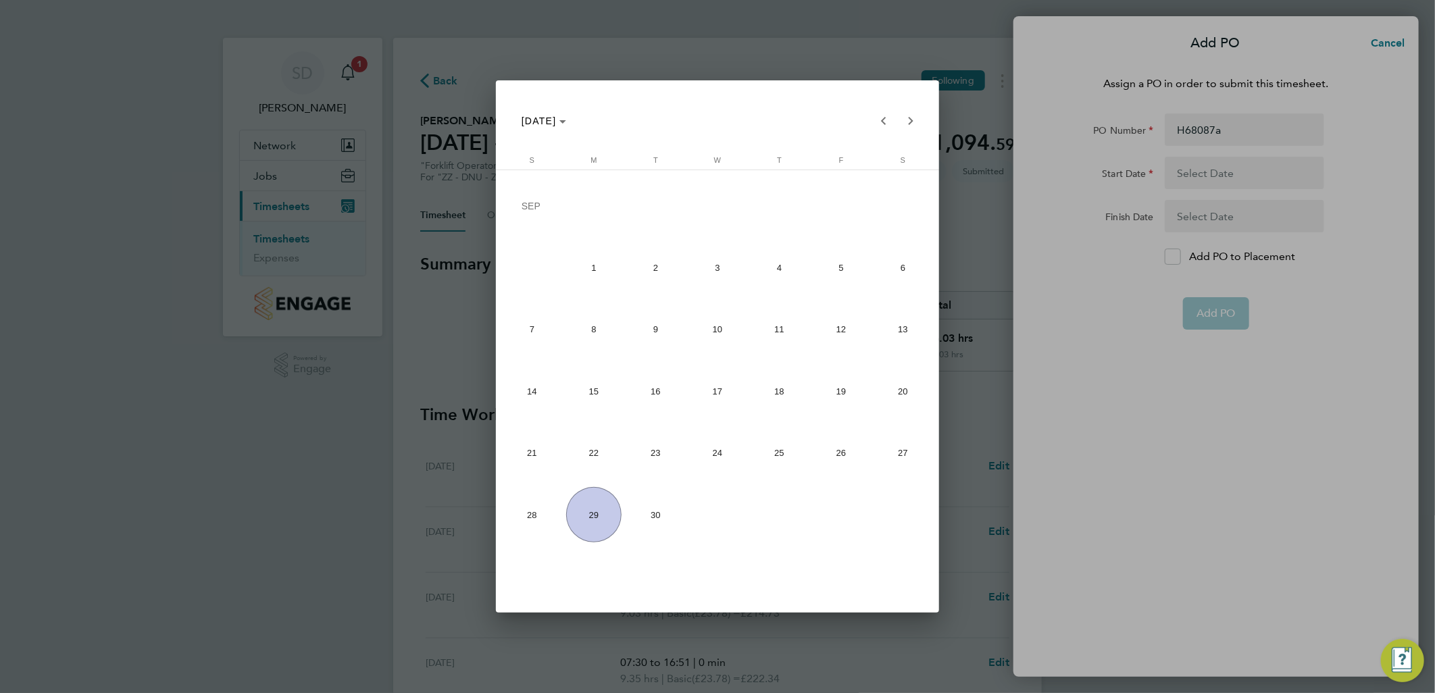
click at [586, 449] on span "22" at bounding box center [593, 453] width 55 height 55
type input "[DATE]"
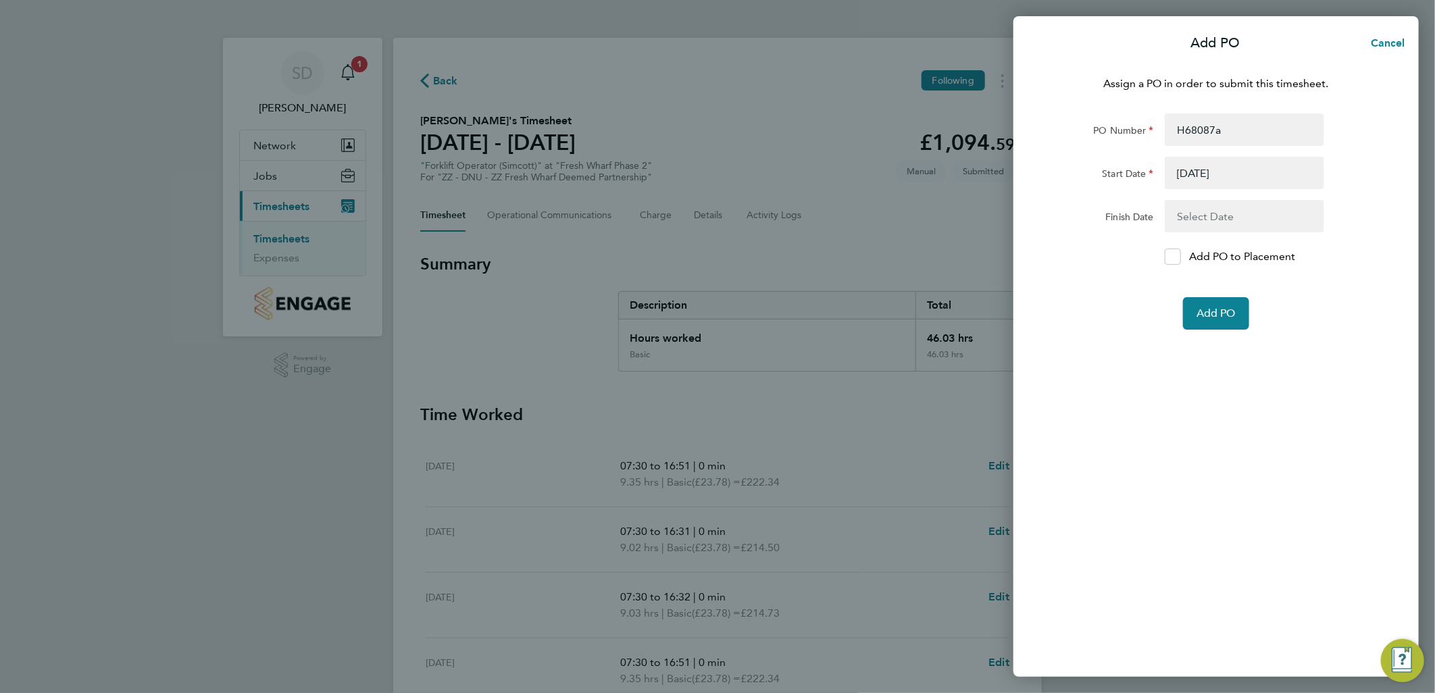
click at [1197, 214] on button "button" at bounding box center [1244, 216] width 159 height 32
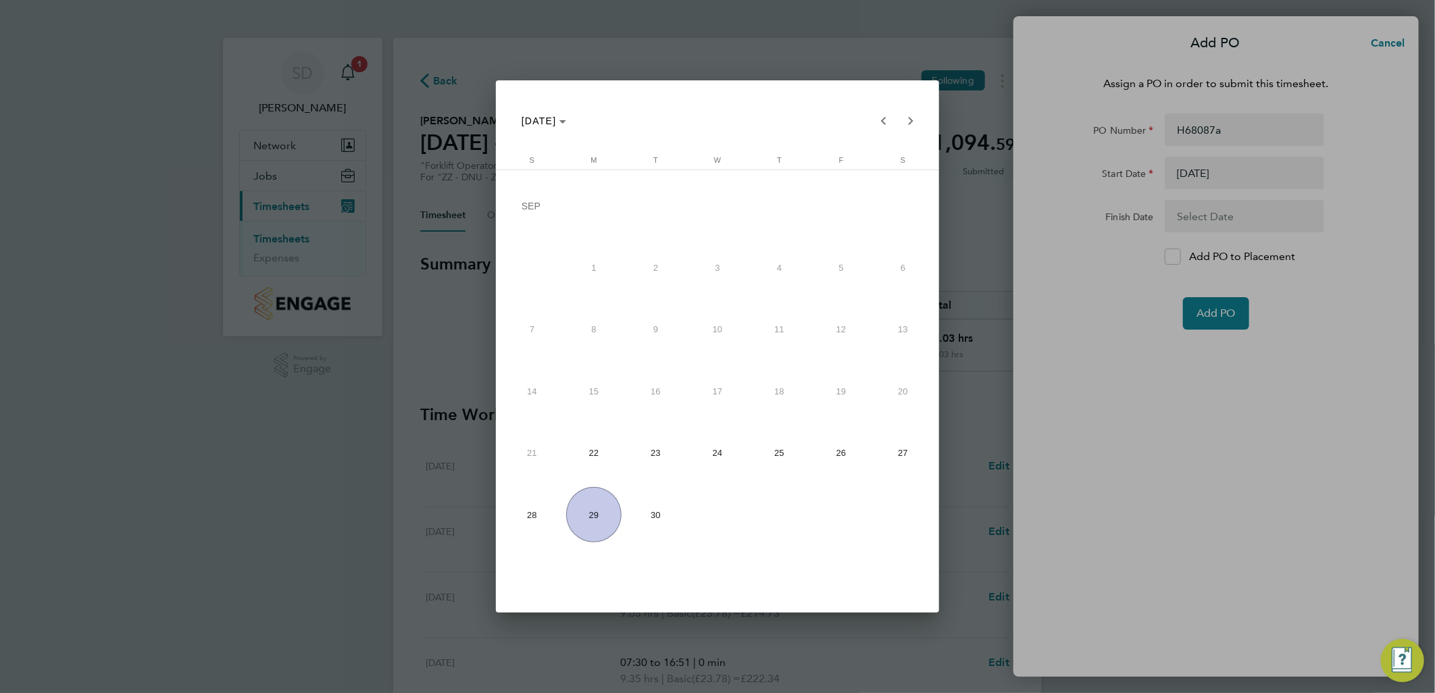
click at [539, 512] on span "28" at bounding box center [531, 514] width 55 height 55
type input "[DATE]"
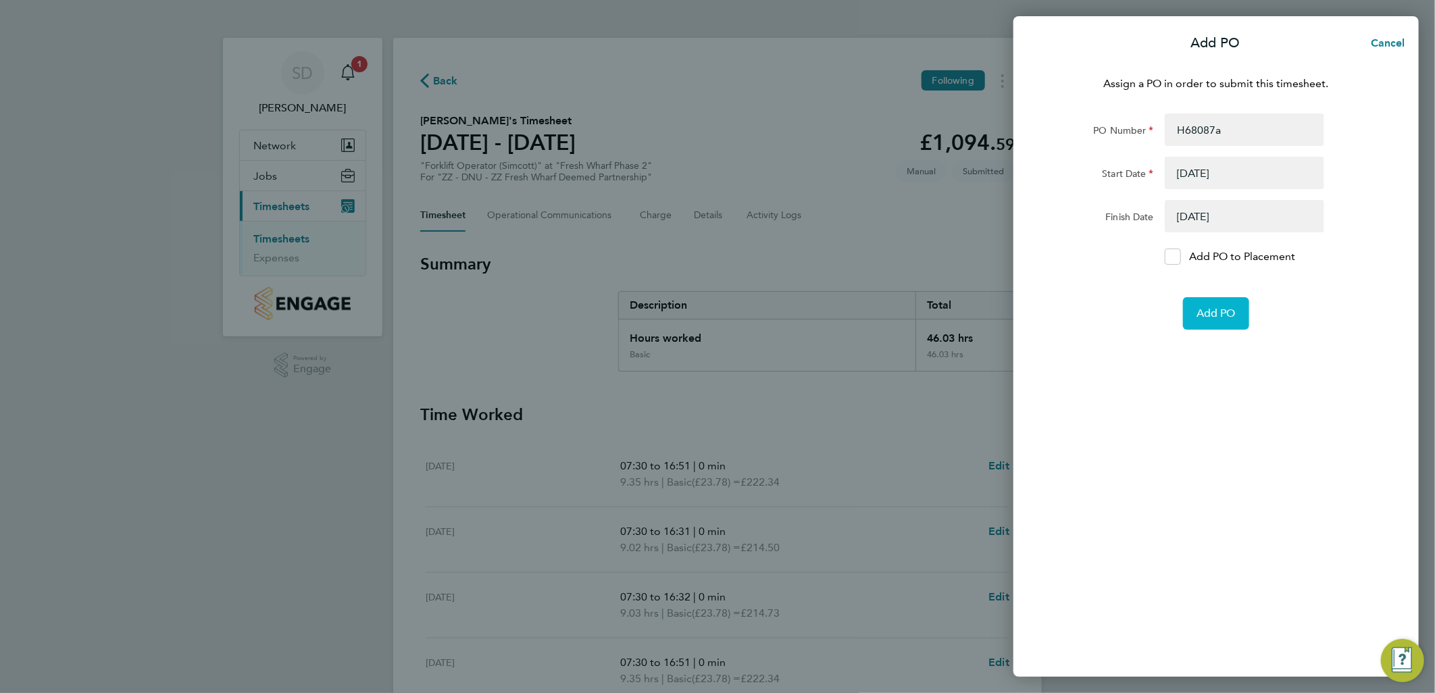
click at [1227, 307] on span "Add PO" at bounding box center [1216, 314] width 39 height 14
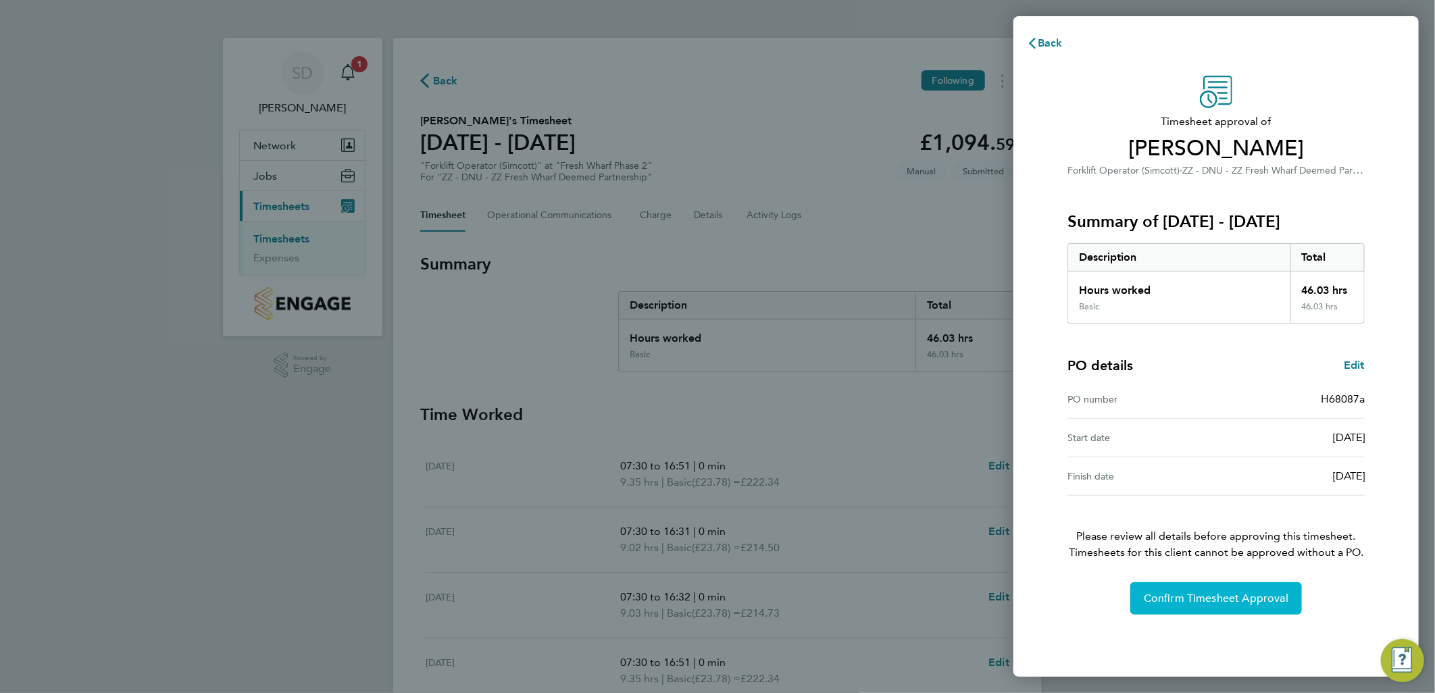
click at [1191, 593] on span "Confirm Timesheet Approval" at bounding box center [1216, 599] width 145 height 14
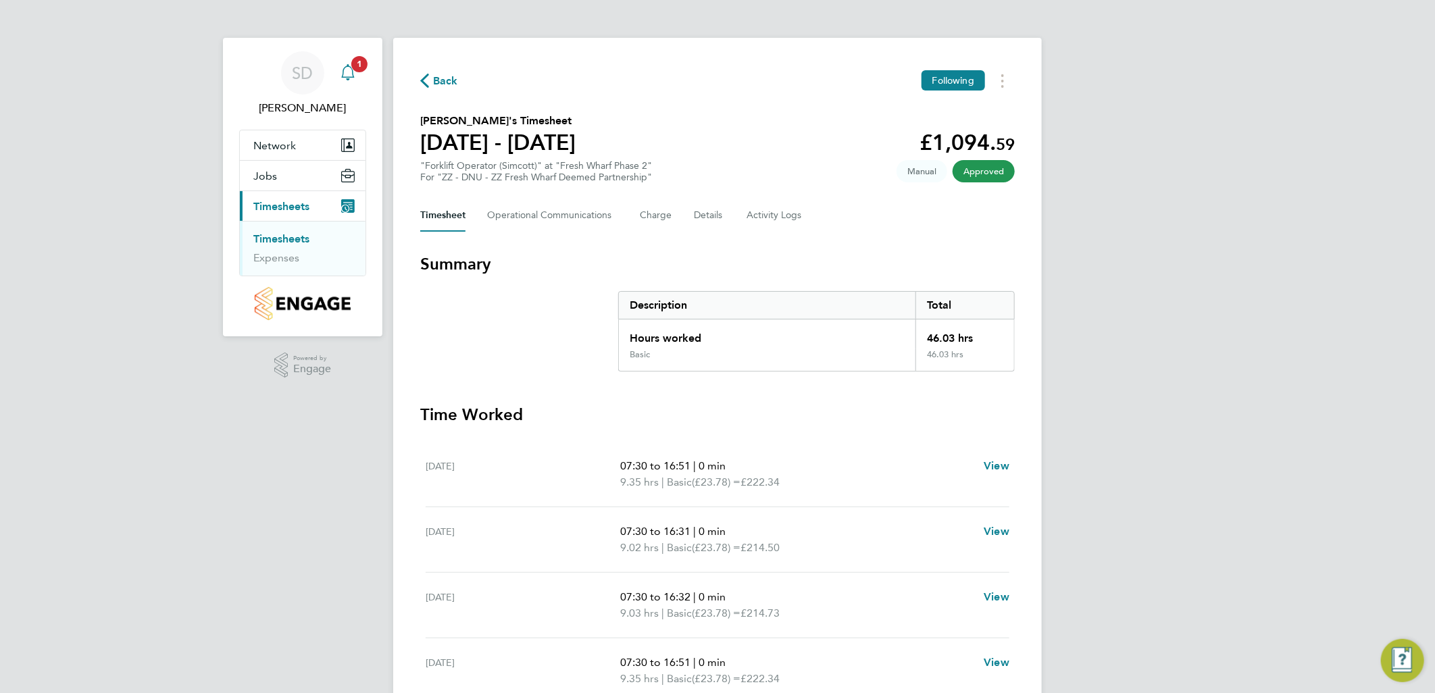
click at [349, 72] on icon "Main navigation" at bounding box center [348, 72] width 16 height 16
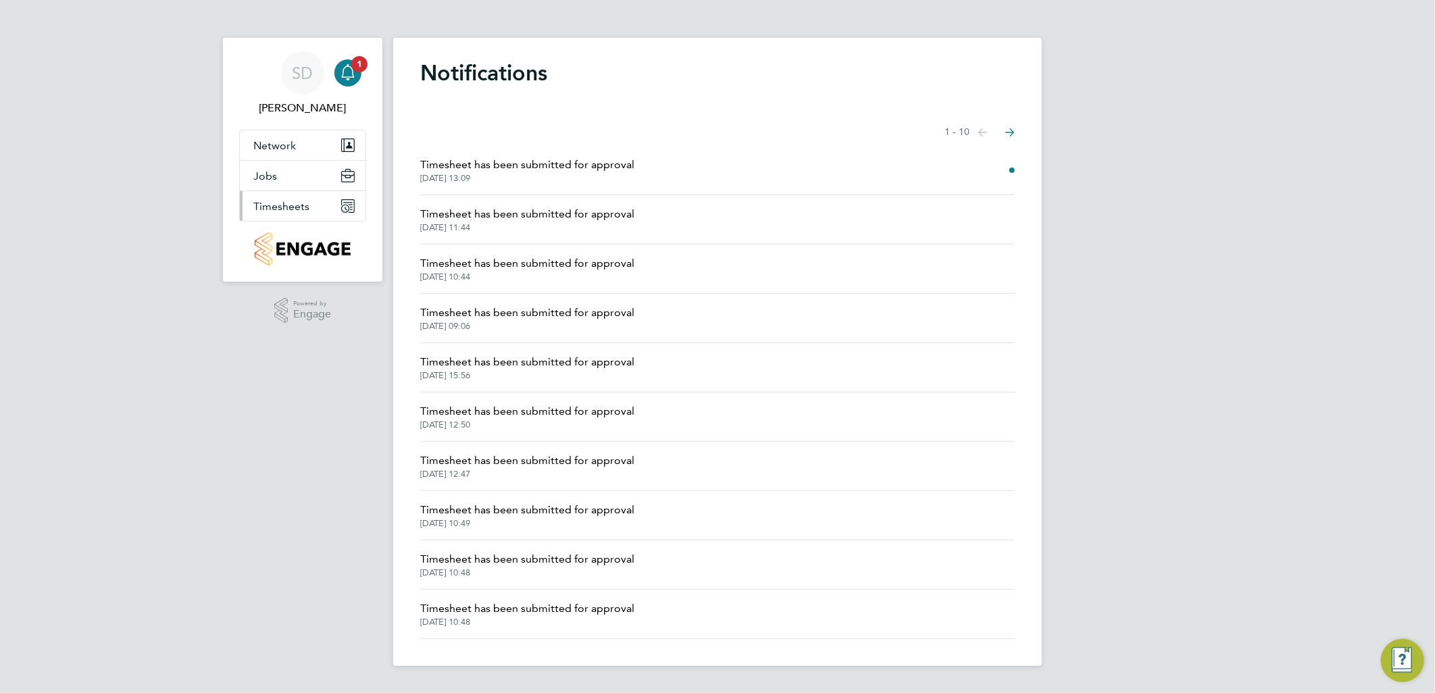
click at [298, 203] on span "Timesheets" at bounding box center [281, 206] width 56 height 13
click at [287, 200] on span "Timesheets" at bounding box center [281, 206] width 56 height 13
click at [301, 208] on span "Timesheets" at bounding box center [281, 206] width 56 height 13
click at [286, 238] on link "Timesheets" at bounding box center [281, 238] width 56 height 13
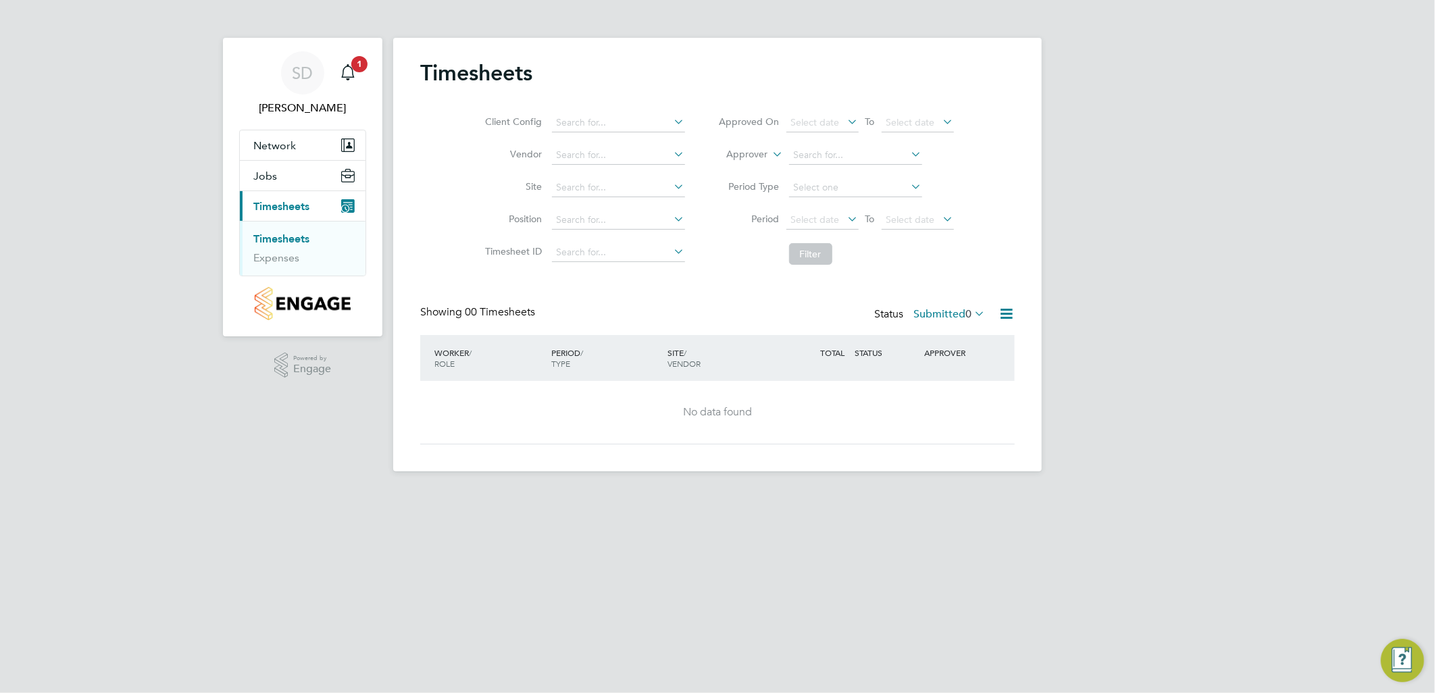
click at [972, 311] on icon at bounding box center [972, 313] width 0 height 19
click at [943, 370] on li "Submitted" at bounding box center [937, 375] width 62 height 19
click at [972, 308] on icon at bounding box center [972, 313] width 0 height 19
click at [696, 493] on html "SD [PERSON_NAME] Notifications 1 Applications: Network Team Members Sites Jobs …" at bounding box center [717, 246] width 1435 height 493
